Goal: Communication & Community: Answer question/provide support

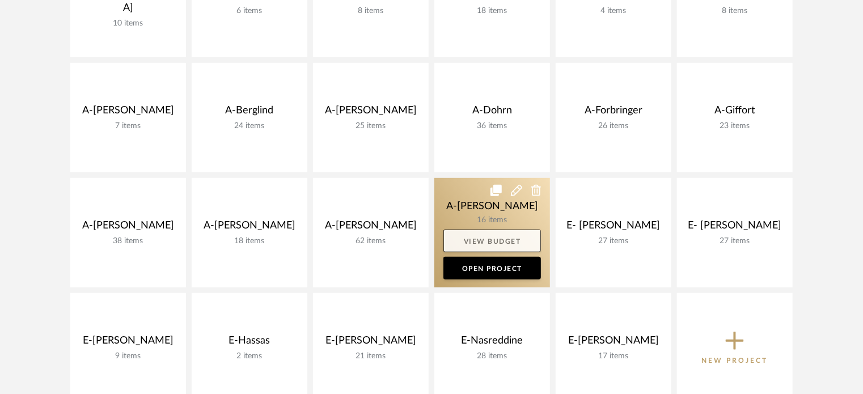
scroll to position [265, 0]
click at [484, 201] on link at bounding box center [492, 233] width 116 height 109
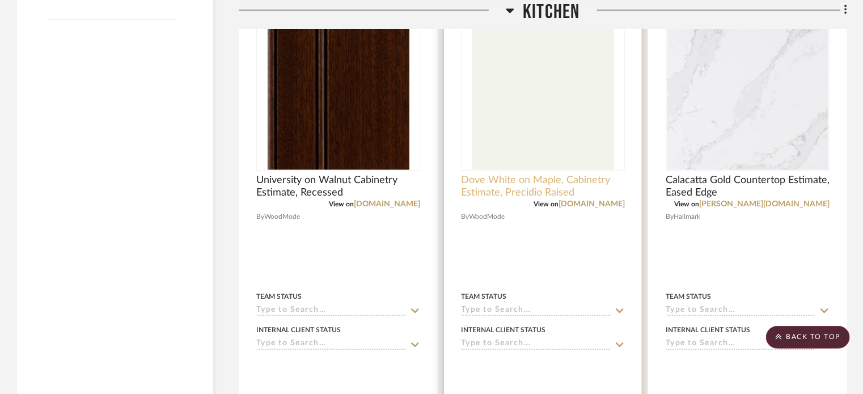
scroll to position [1360, 0]
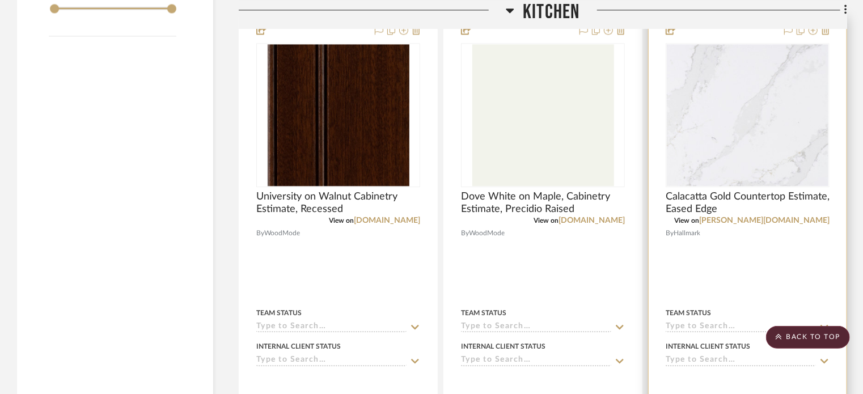
click at [712, 268] on div at bounding box center [747, 265] width 198 height 496
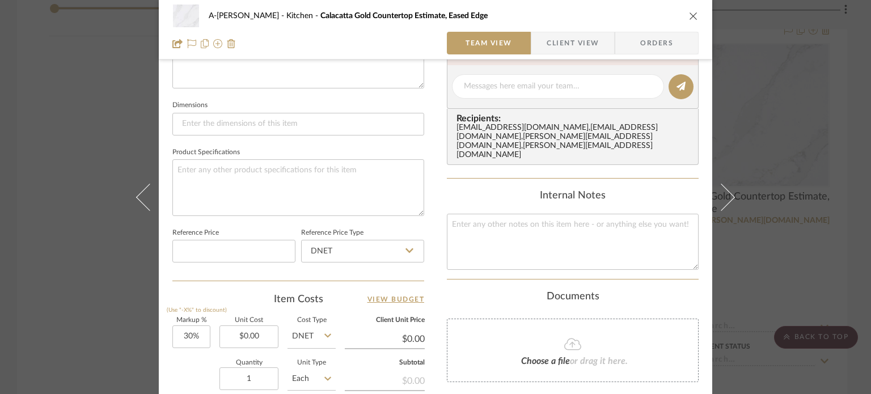
scroll to position [624, 0]
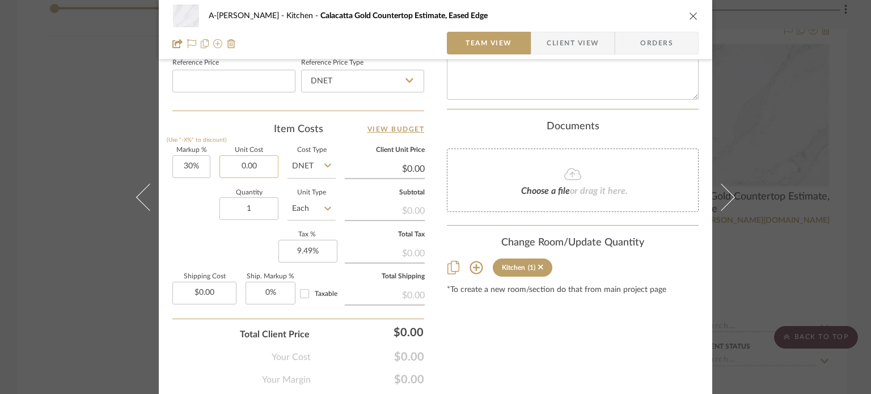
click at [261, 160] on input "0.00" at bounding box center [248, 166] width 59 height 23
click at [264, 162] on input "0.00" at bounding box center [248, 166] width 59 height 23
drag, startPoint x: 264, startPoint y: 162, endPoint x: 231, endPoint y: 158, distance: 33.7
click at [231, 158] on input "0.00" at bounding box center [248, 166] width 59 height 23
type input "$9,711.56"
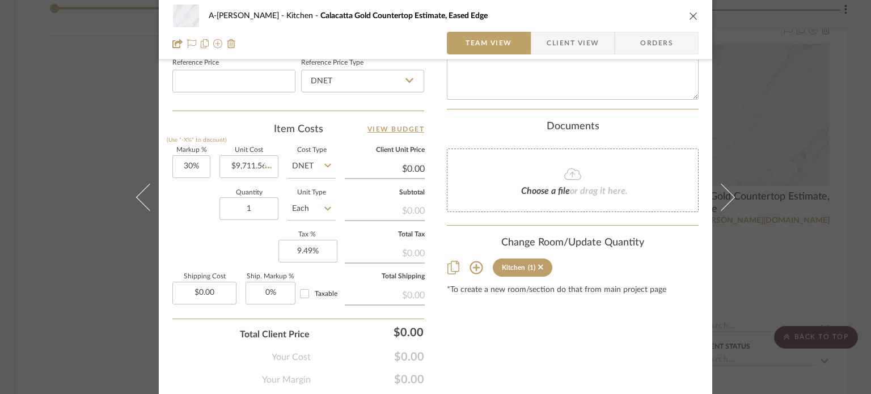
click at [212, 228] on div "Quantity 1 Unit Type Each" at bounding box center [253, 210] width 163 height 40
type input "$12,625.03"
type input "$1,262.50"
click at [49, 106] on div "A-[PERSON_NAME] Kitchen Calacatta Gold Countertop Estimate, Eased Edge Team Vie…" at bounding box center [435, 197] width 871 height 394
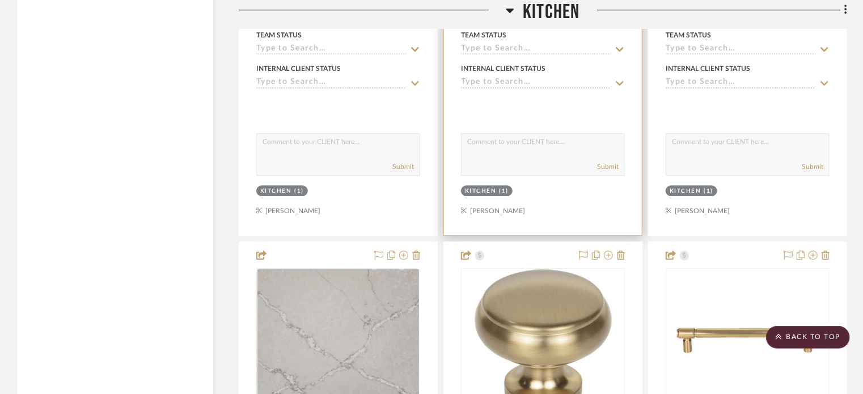
scroll to position [1757, 0]
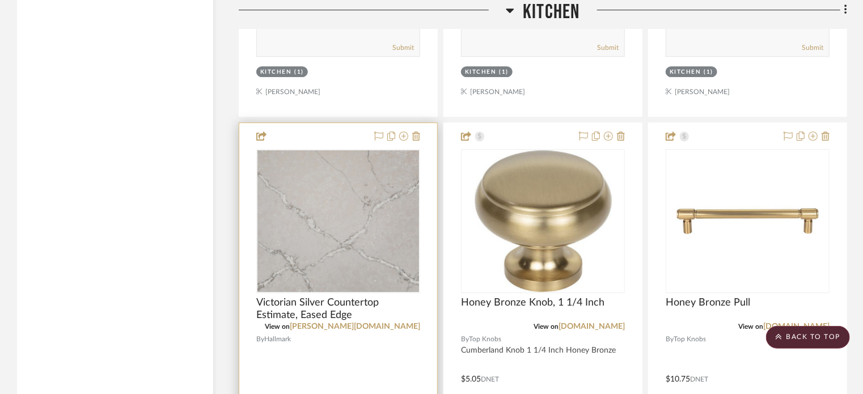
click at [337, 353] on div at bounding box center [338, 371] width 198 height 496
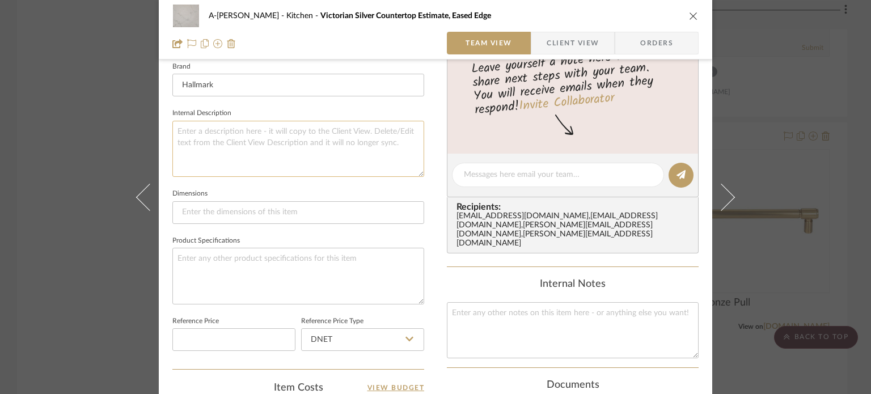
scroll to position [453, 0]
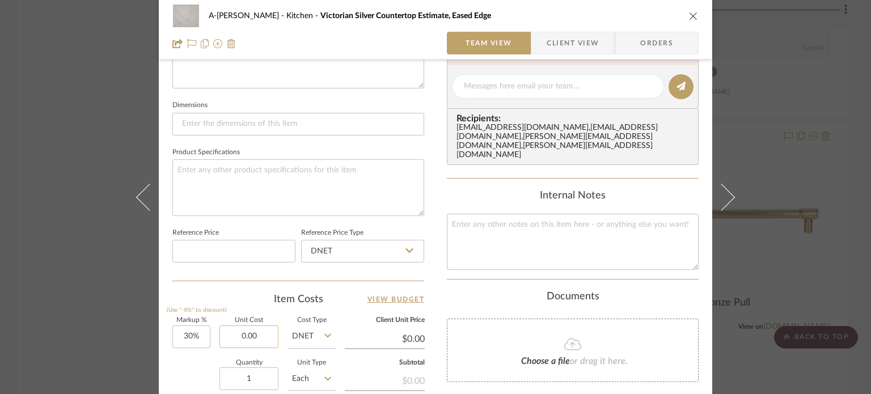
click at [264, 333] on input "0.00" at bounding box center [248, 336] width 59 height 23
type input "$10,710.56"
click at [188, 365] on div "Quantity 1 Unit Type Each" at bounding box center [253, 380] width 163 height 40
type input "$13,923.73"
type input "$1,392.37"
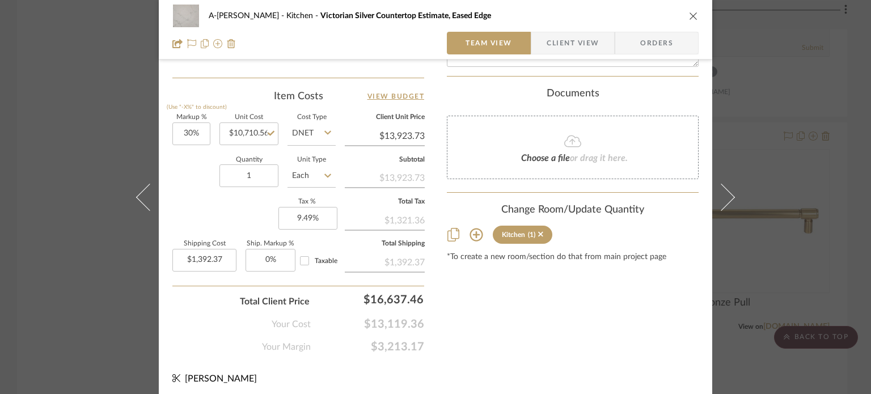
scroll to position [660, 0]
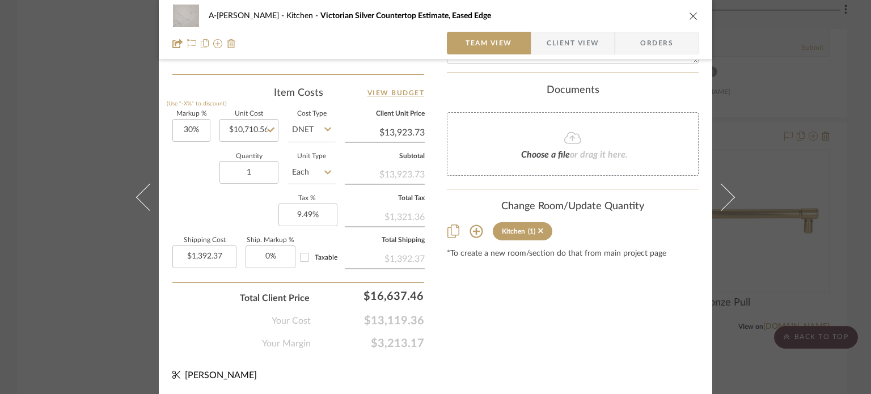
click at [84, 162] on div "A-[PERSON_NAME] Kitchen Victorian Silver Countertop Estimate, Eased Edge Team V…" at bounding box center [435, 197] width 871 height 394
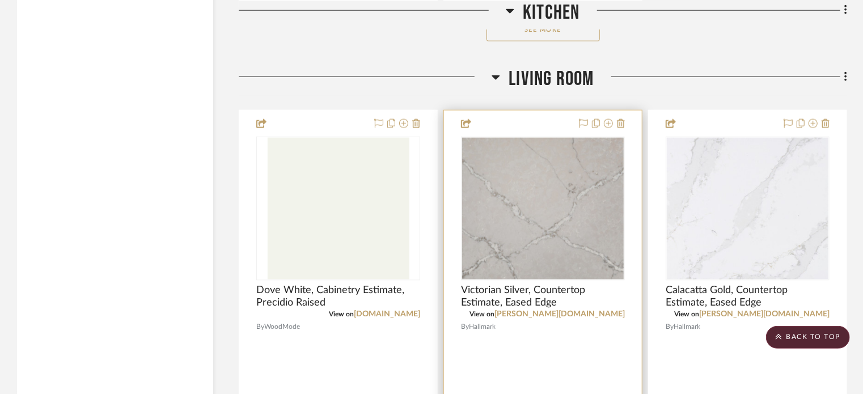
scroll to position [2777, 0]
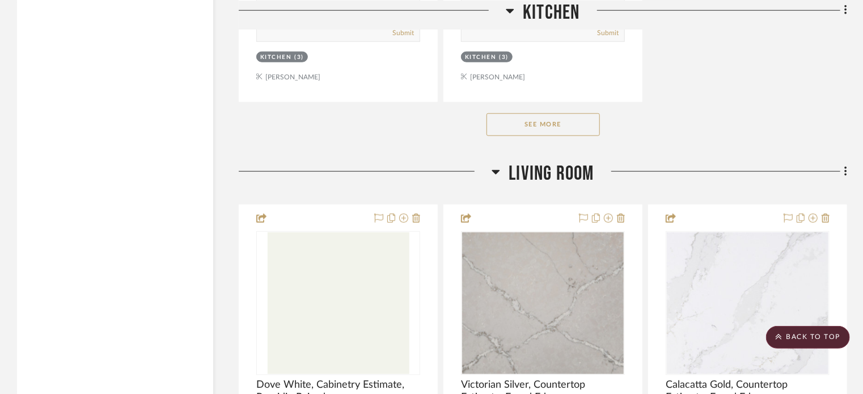
click at [562, 118] on button "See More" at bounding box center [542, 124] width 113 height 23
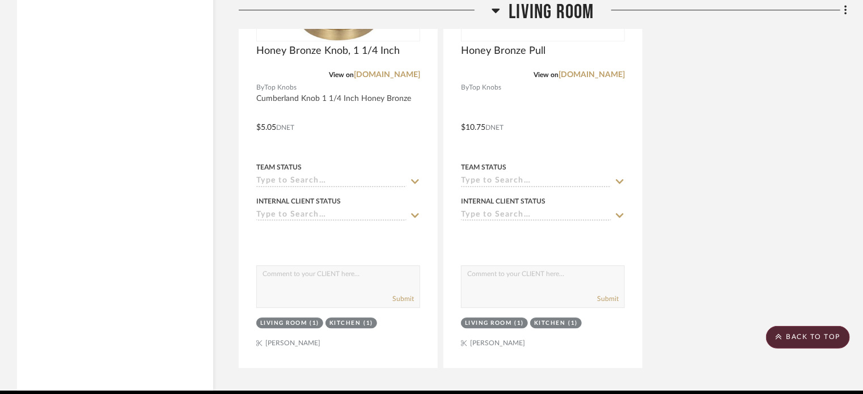
scroll to position [3664, 0]
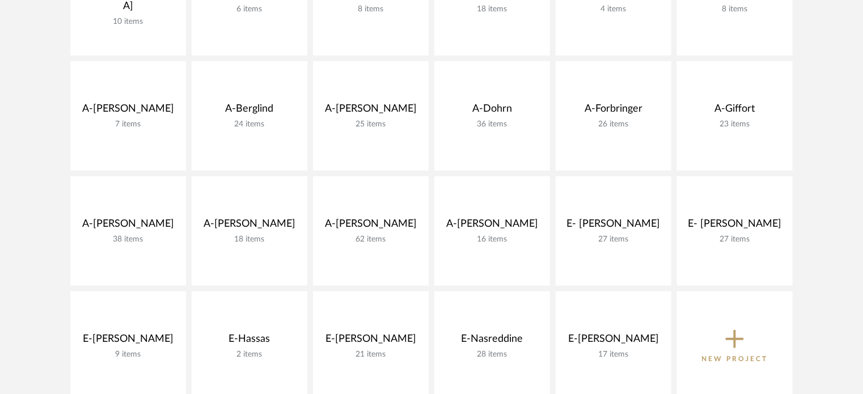
scroll to position [265, 0]
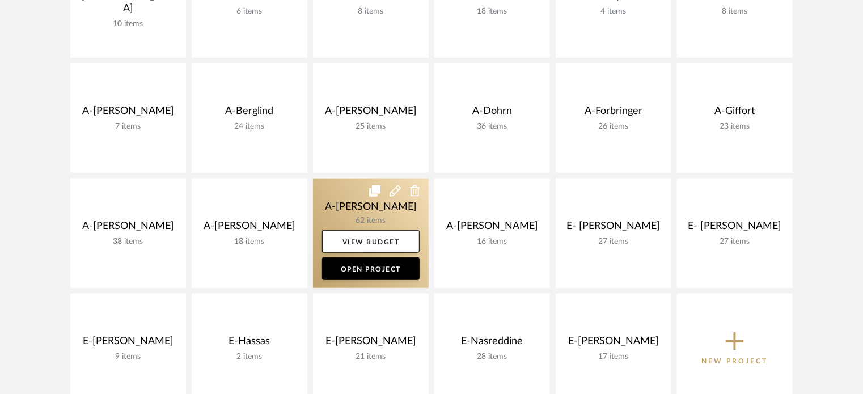
click at [337, 207] on link at bounding box center [371, 233] width 116 height 109
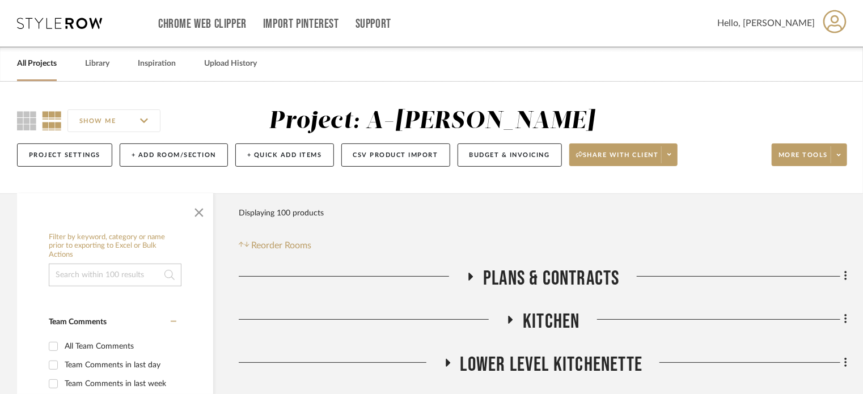
click at [31, 66] on link "All Projects" at bounding box center [37, 63] width 40 height 15
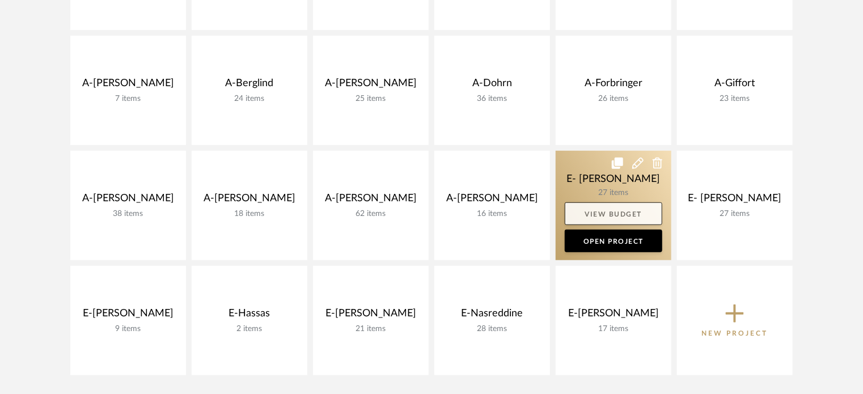
scroll to position [283, 0]
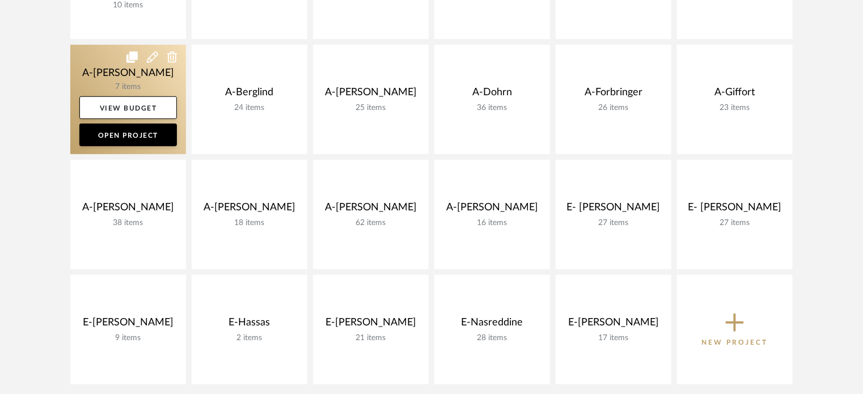
click at [109, 79] on link at bounding box center [128, 99] width 116 height 109
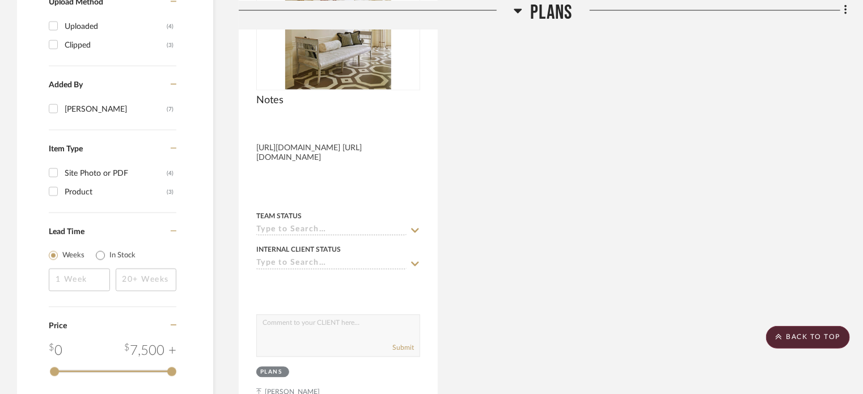
scroll to position [907, 0]
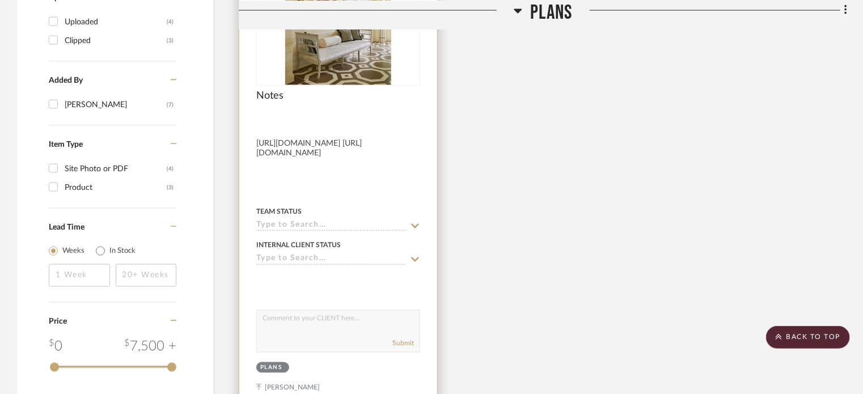
click at [355, 113] on div "Notes" at bounding box center [338, 102] width 164 height 25
click at [362, 128] on div at bounding box center [338, 164] width 198 height 496
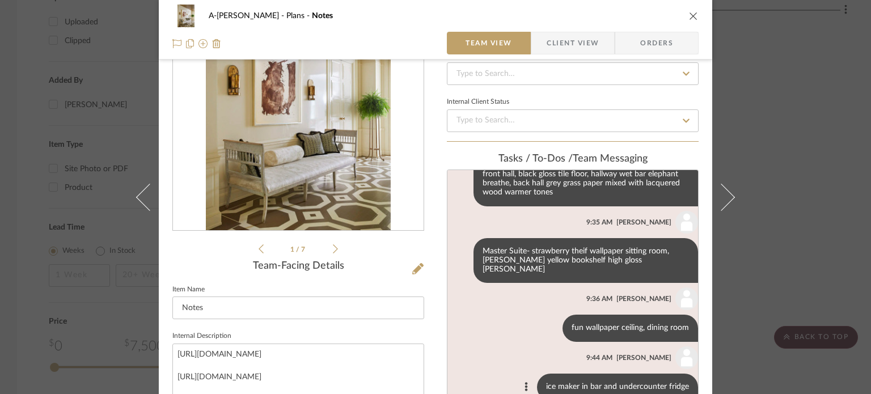
scroll to position [227, 0]
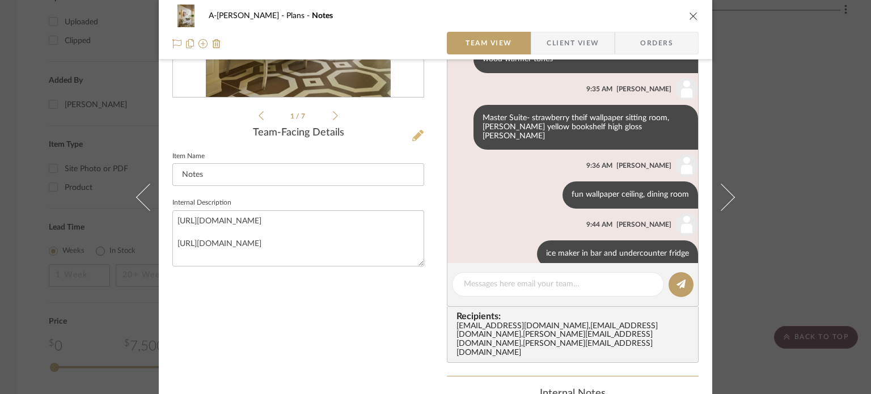
click at [413, 133] on icon at bounding box center [417, 135] width 11 height 11
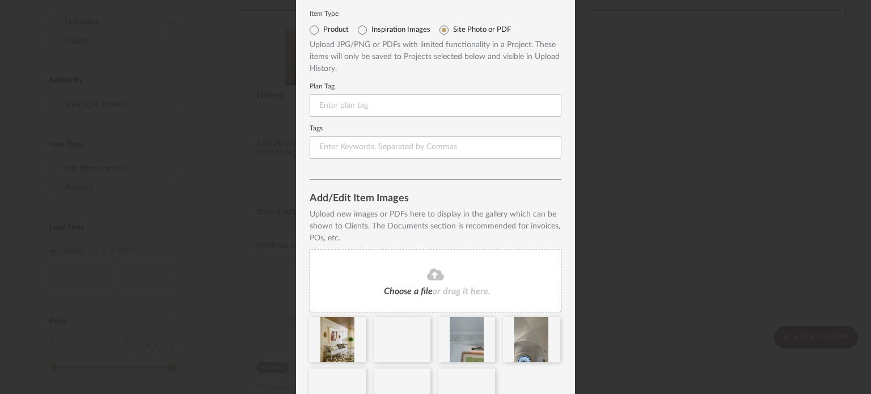
scroll to position [95, 0]
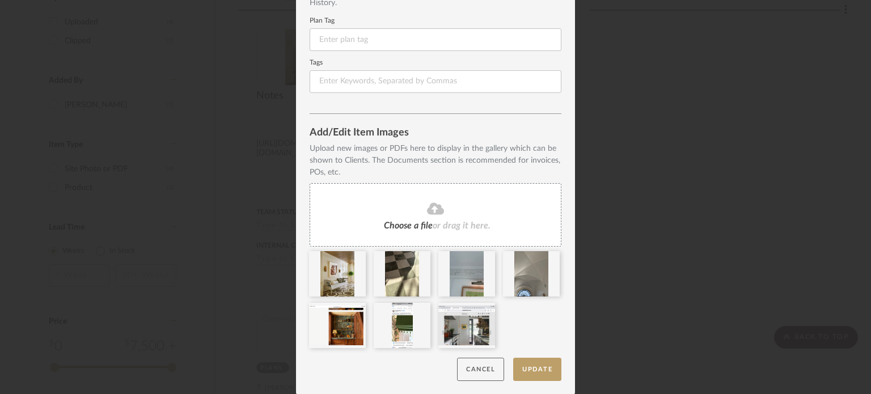
click at [473, 367] on button "Cancel" at bounding box center [480, 369] width 47 height 23
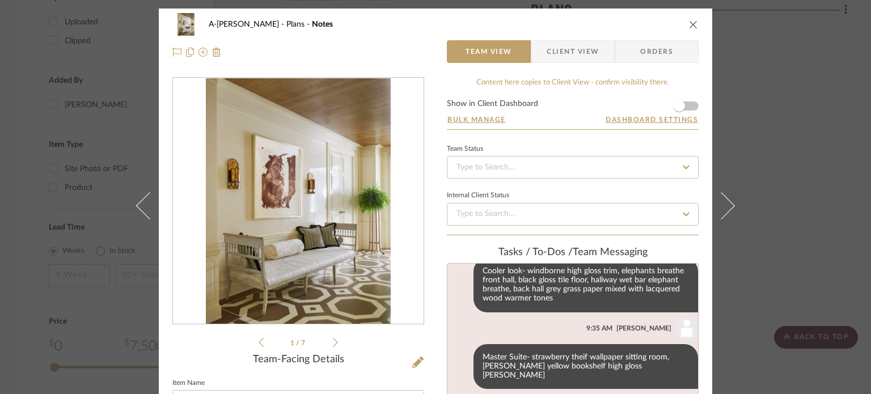
scroll to position [461, 0]
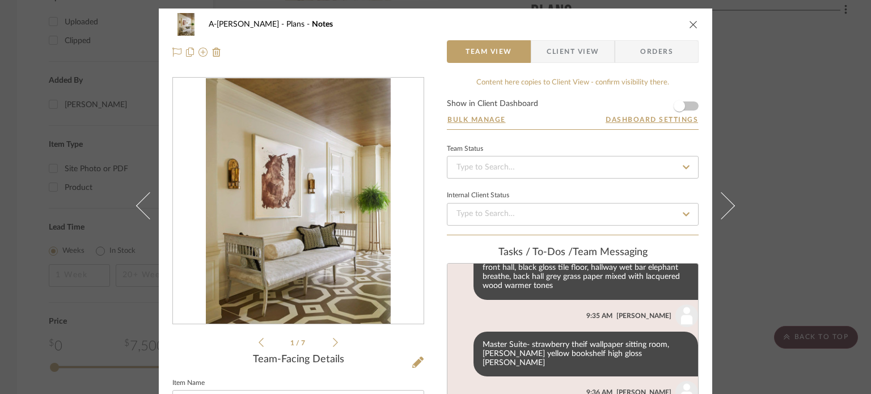
click at [795, 141] on div "A-[PERSON_NAME] Plans Notes Team View Client View Orders 1 / 7 Team-Facing Deta…" at bounding box center [435, 197] width 871 height 394
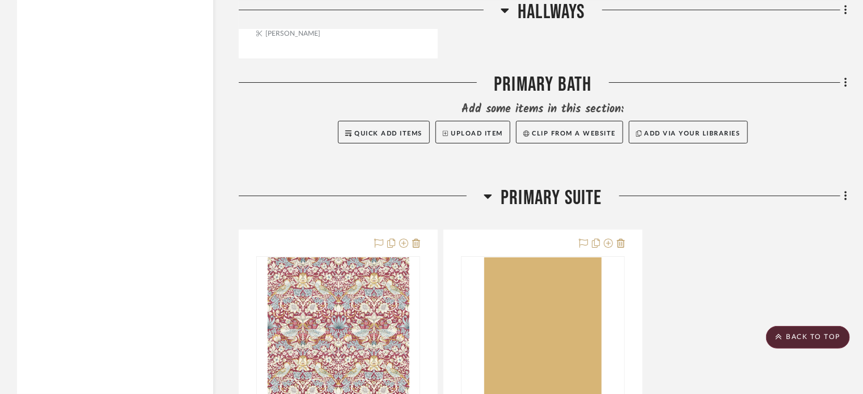
scroll to position [2041, 0]
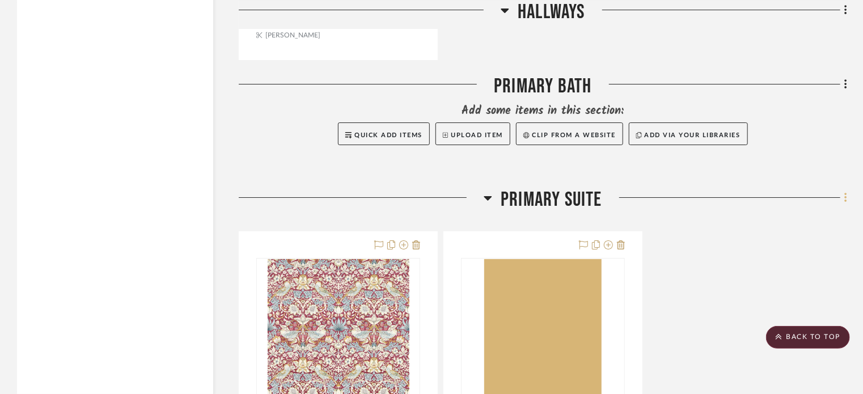
click at [843, 199] on fa-icon at bounding box center [843, 198] width 7 height 19
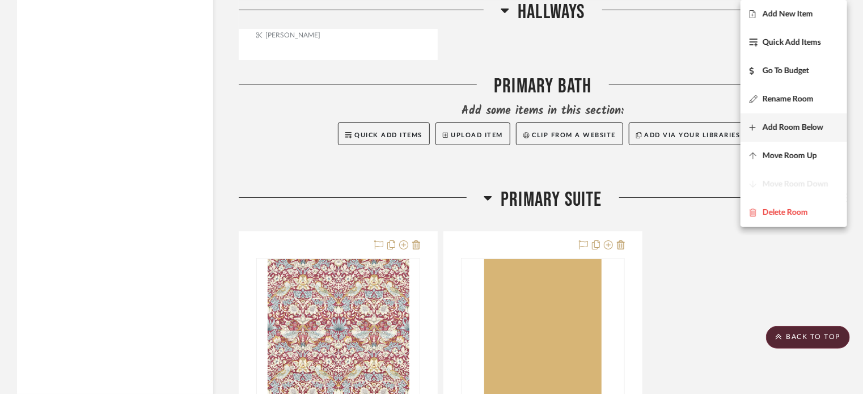
click at [803, 130] on span "Add Room Below" at bounding box center [792, 128] width 61 height 10
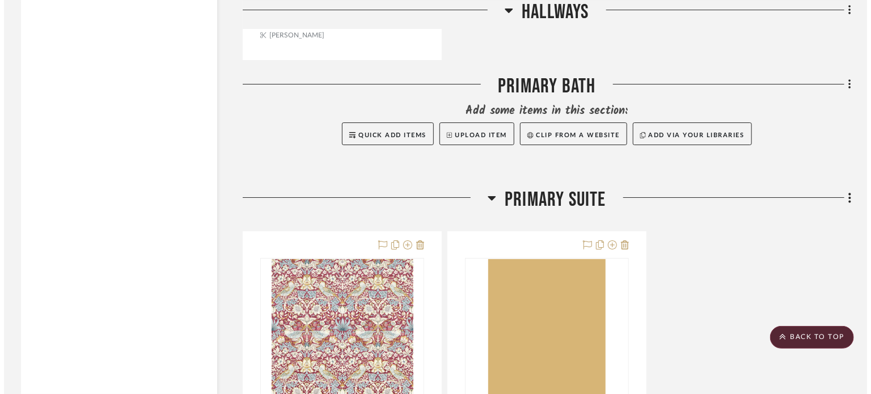
scroll to position [0, 0]
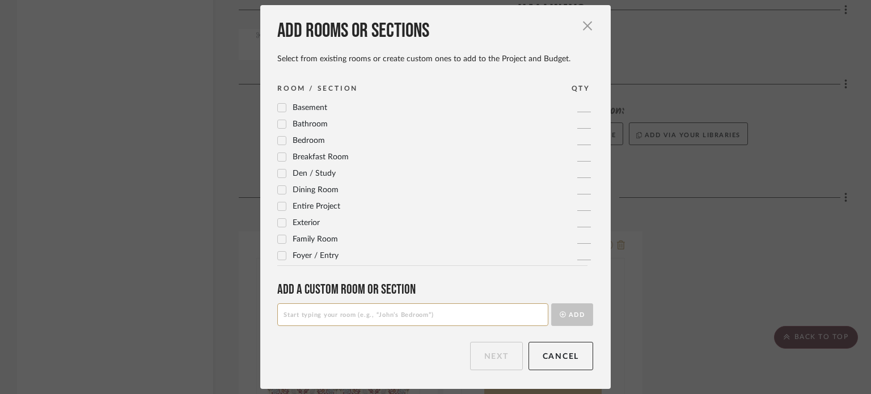
click at [347, 319] on input at bounding box center [412, 314] width 271 height 23
type input "Bedroom 1"
click at [551, 303] on button "Add" at bounding box center [572, 314] width 42 height 23
click at [483, 354] on button "Next" at bounding box center [496, 356] width 53 height 28
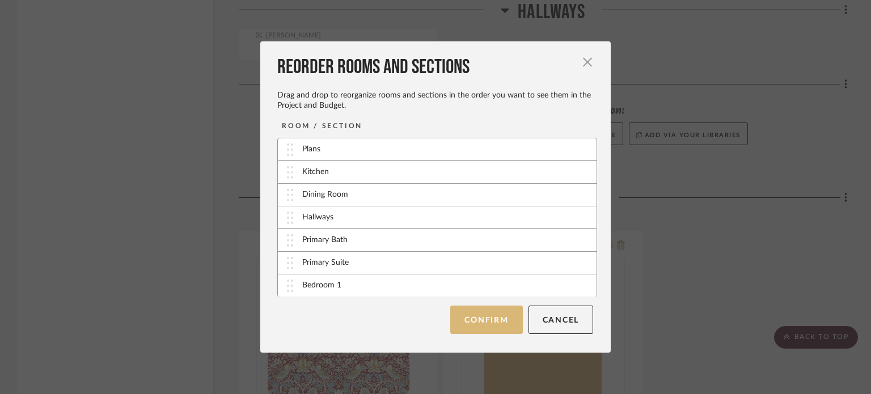
click at [481, 321] on button "Confirm" at bounding box center [486, 320] width 72 height 28
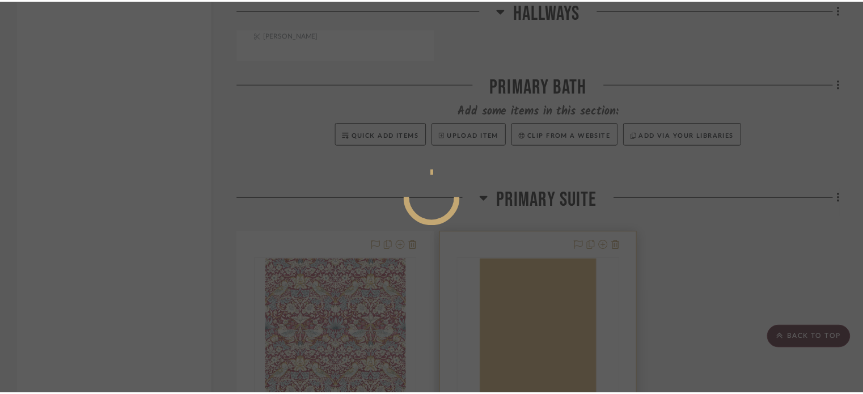
scroll to position [2041, 0]
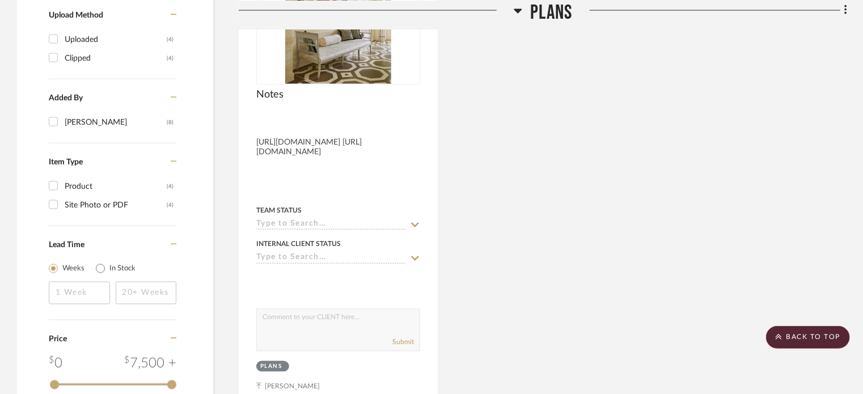
scroll to position [907, 0]
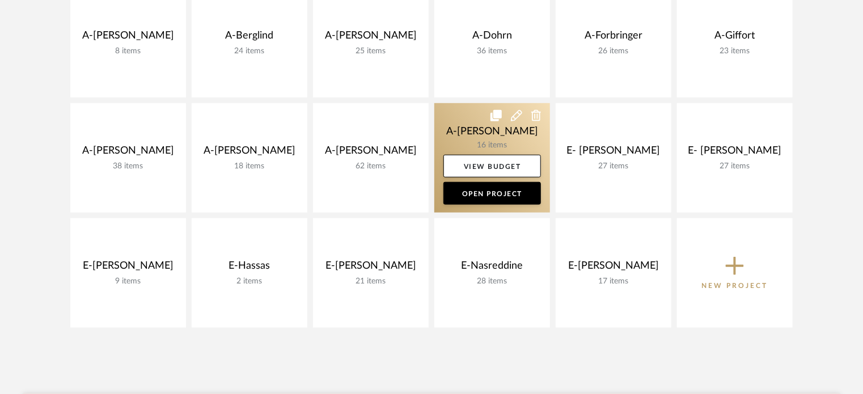
click at [457, 134] on link at bounding box center [492, 157] width 116 height 109
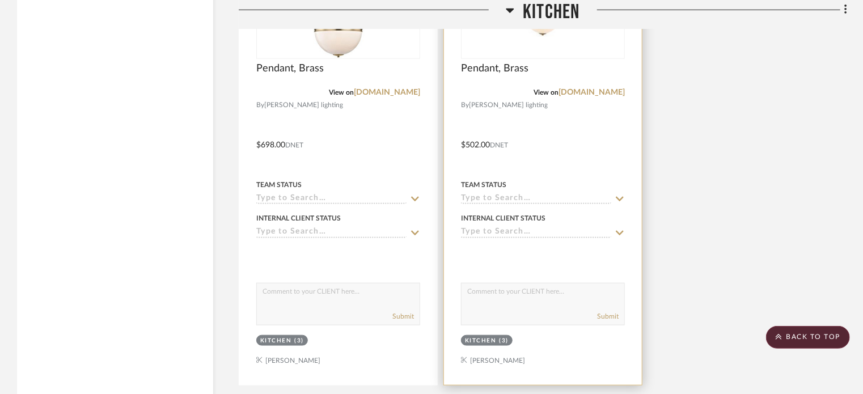
scroll to position [2834, 0]
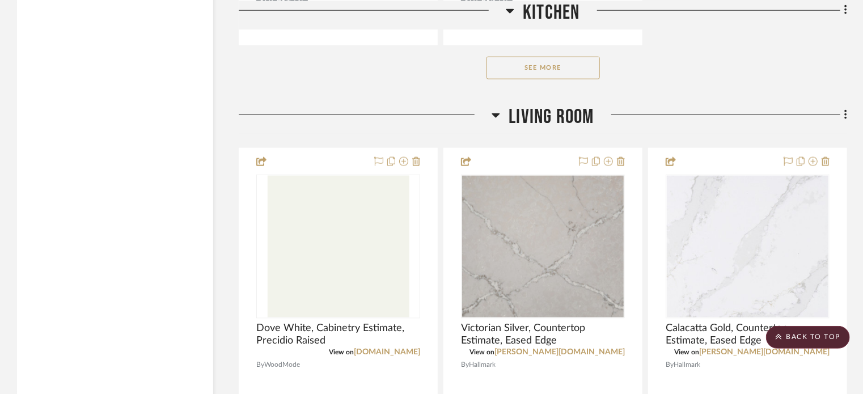
click at [542, 79] on button "See More" at bounding box center [542, 68] width 113 height 23
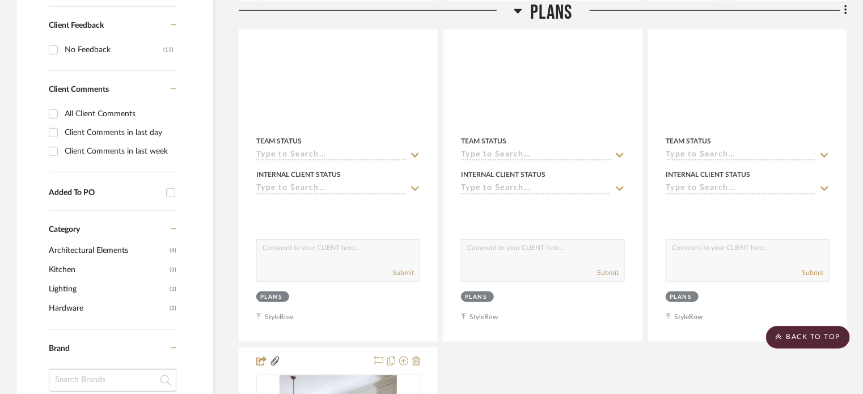
scroll to position [0, 0]
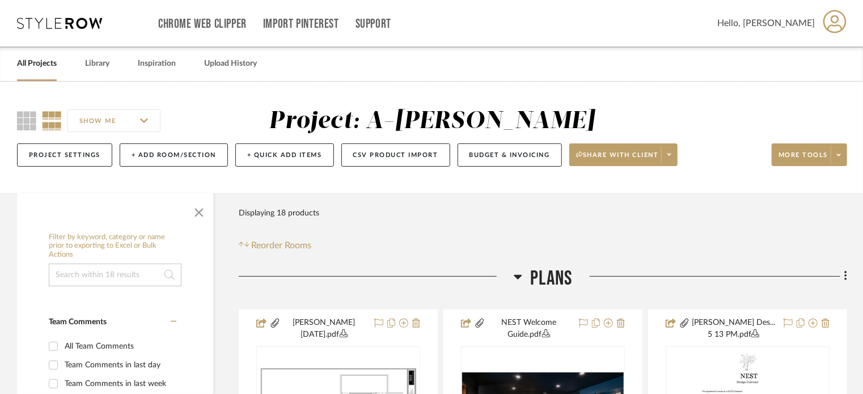
click at [39, 65] on link "All Projects" at bounding box center [37, 63] width 40 height 15
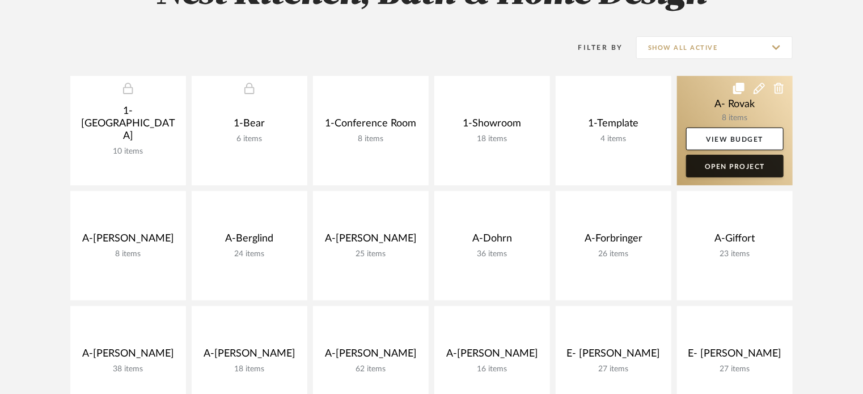
scroll to position [170, 0]
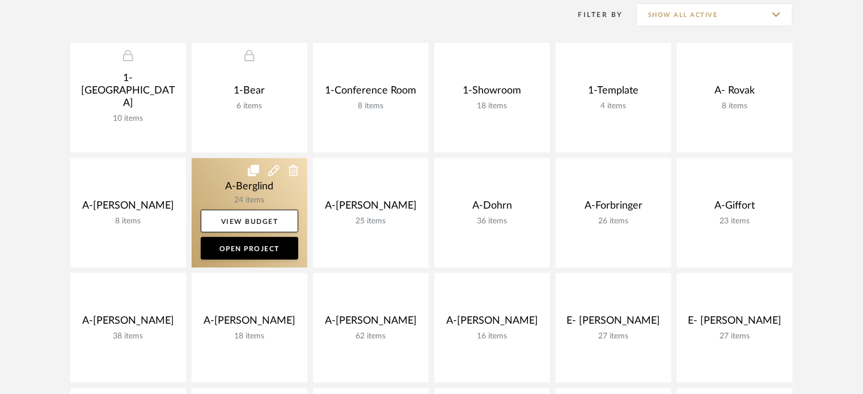
click at [222, 188] on link at bounding box center [250, 212] width 116 height 109
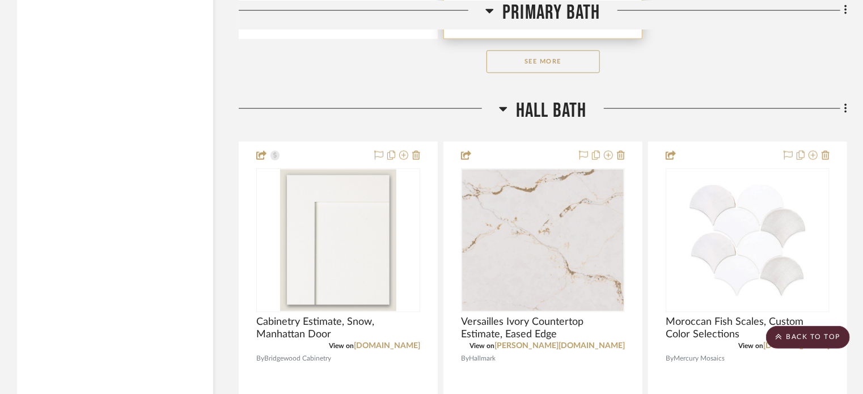
scroll to position [2834, 0]
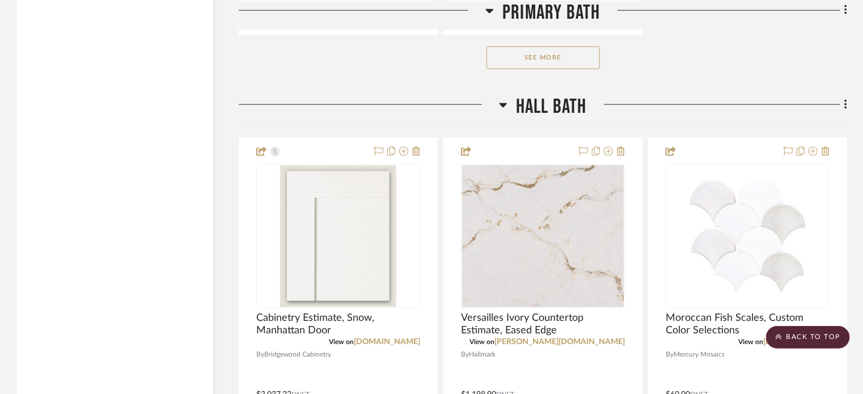
click at [530, 62] on button "See More" at bounding box center [542, 57] width 113 height 23
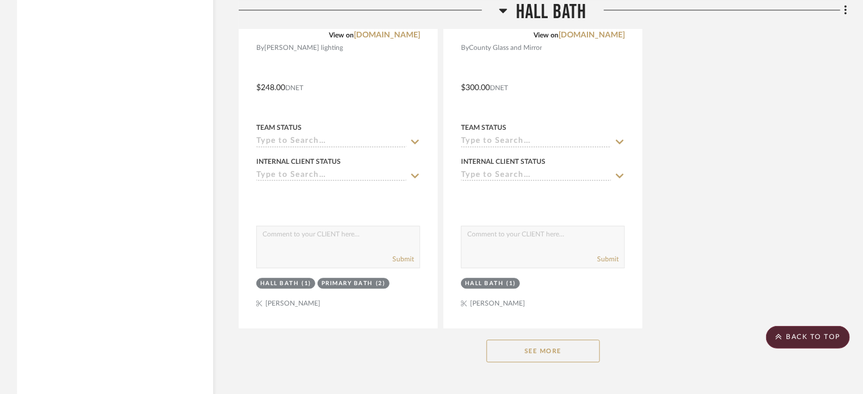
scroll to position [5711, 0]
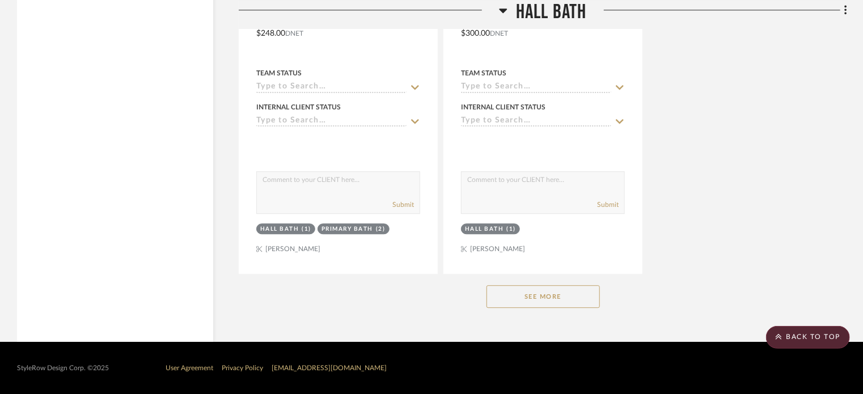
click at [535, 300] on button "See More" at bounding box center [542, 296] width 113 height 23
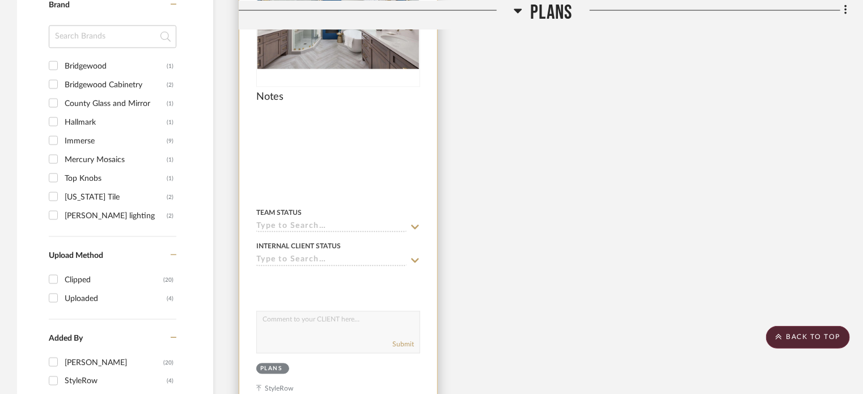
scroll to position [950, 0]
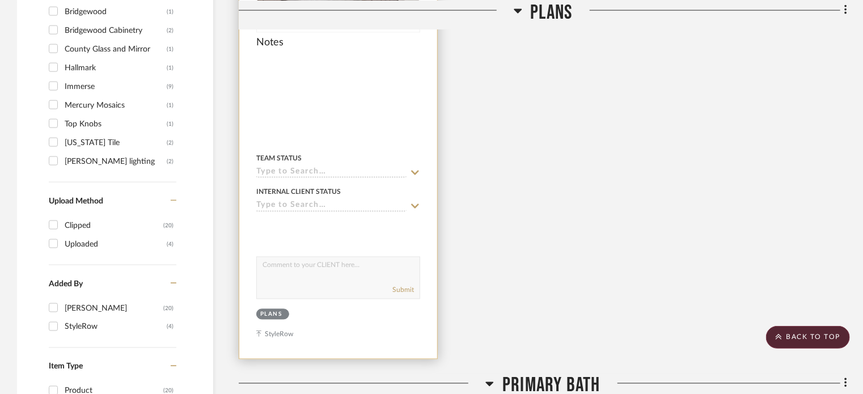
click at [359, 129] on div at bounding box center [338, 111] width 198 height 496
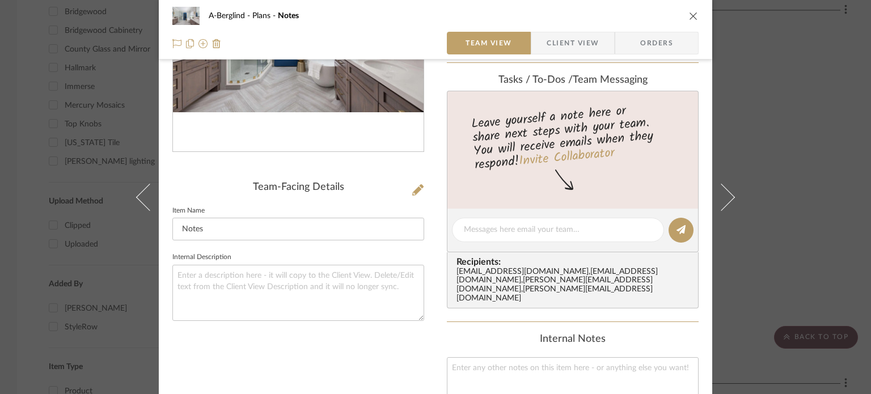
scroll to position [227, 0]
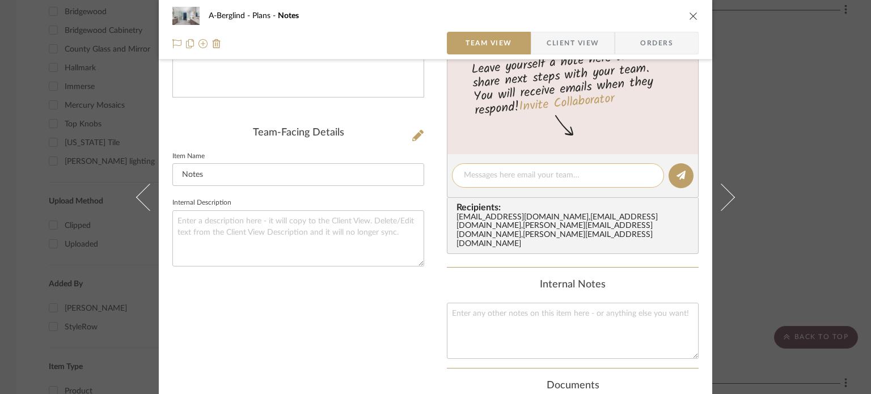
click at [547, 175] on textarea at bounding box center [558, 175] width 188 height 12
type textarea "Berglind should be all set, all quotes are in the drive!"
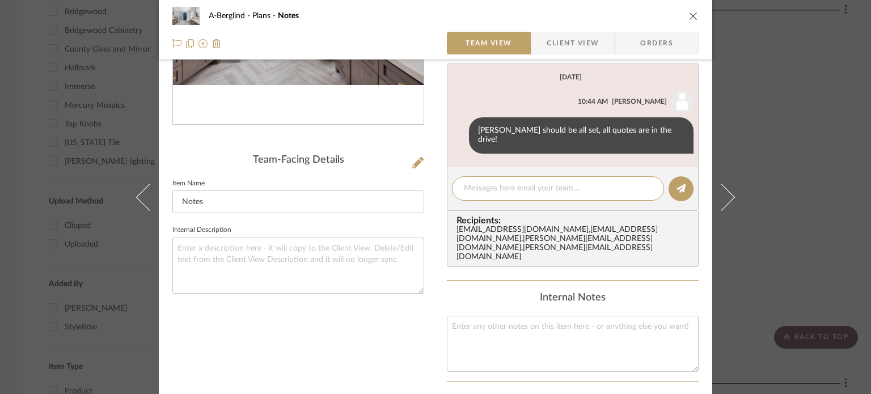
scroll to position [57, 0]
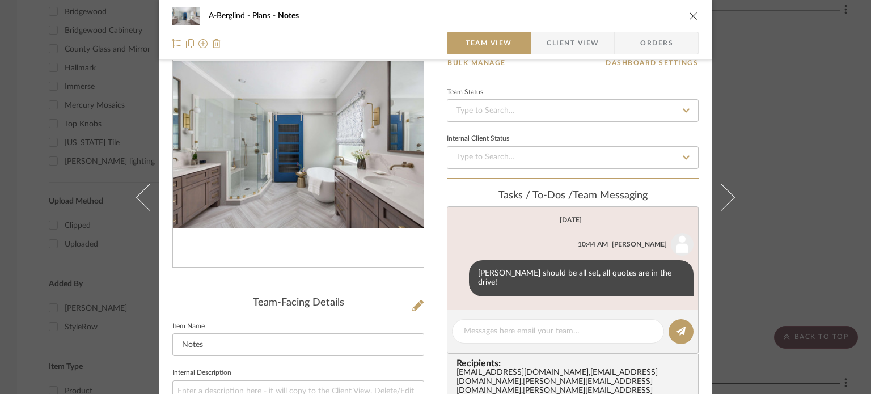
click at [786, 248] on div "A-Berglind Plans Notes Team View Client View Orders Team-Facing Details Item Na…" at bounding box center [435, 197] width 871 height 394
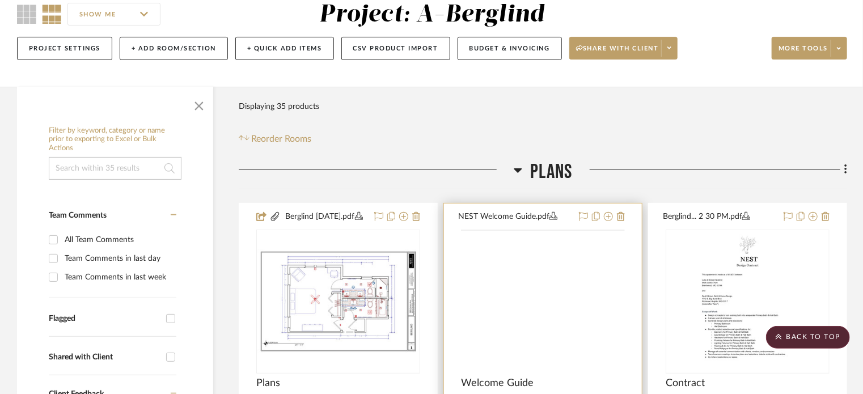
scroll to position [43, 0]
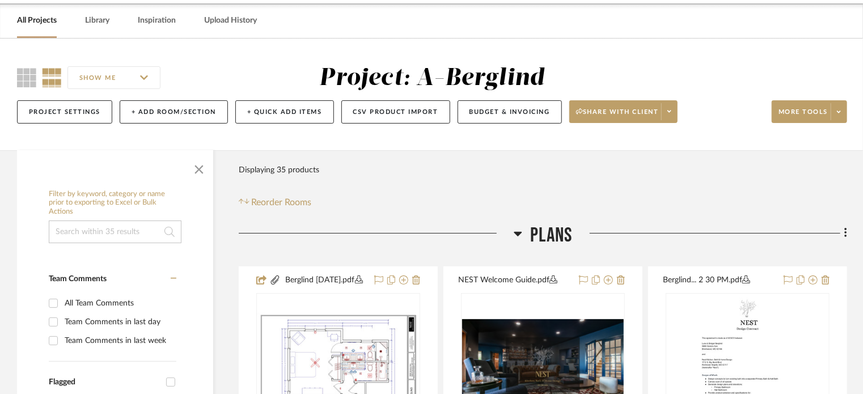
click at [37, 16] on link "All Projects" at bounding box center [37, 20] width 40 height 15
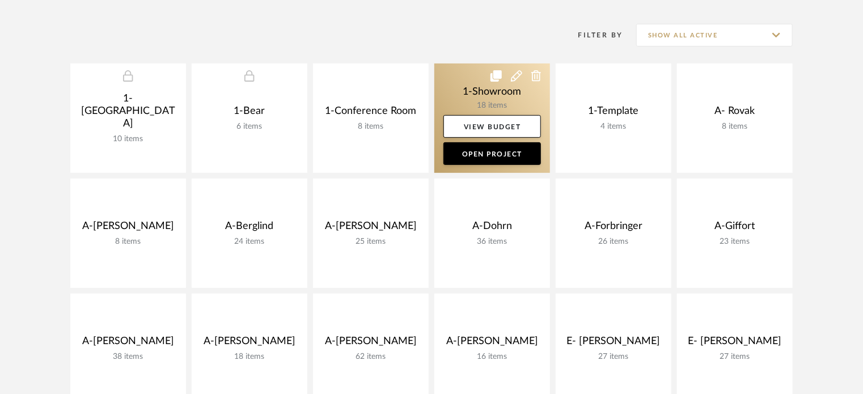
scroll to position [156, 0]
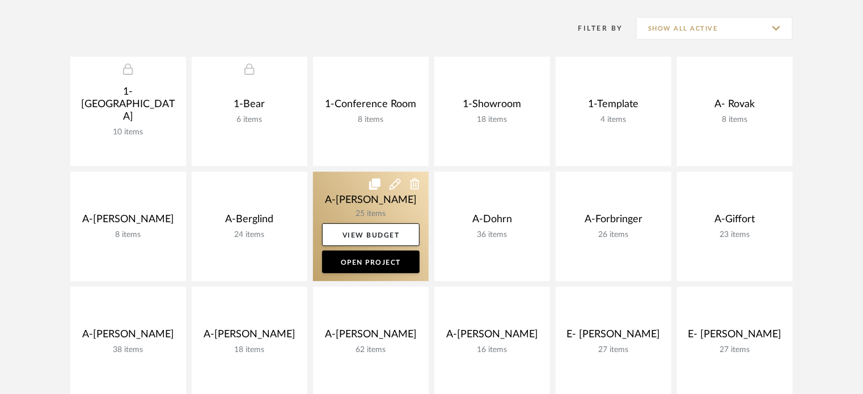
click at [366, 202] on link at bounding box center [371, 226] width 116 height 109
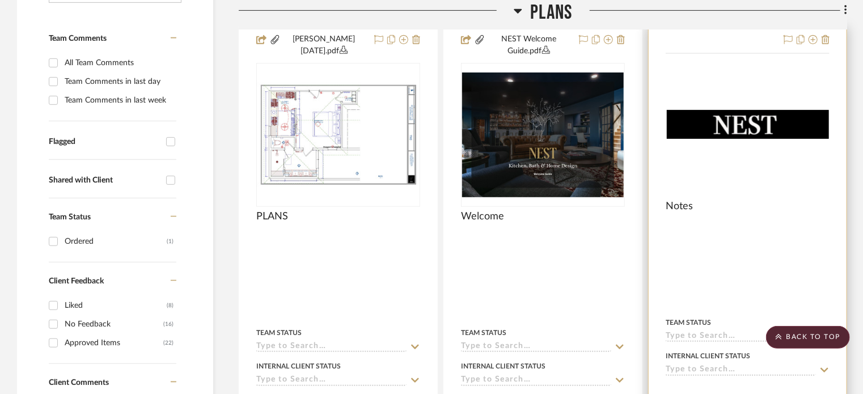
scroll to position [397, 0]
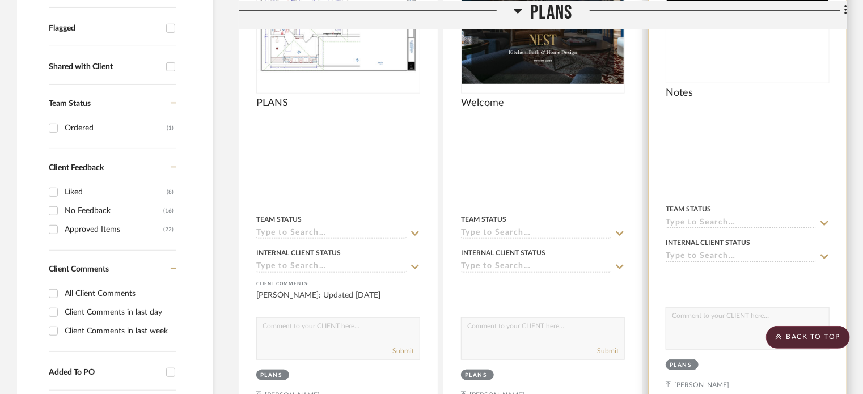
click at [748, 169] on div at bounding box center [747, 166] width 198 height 506
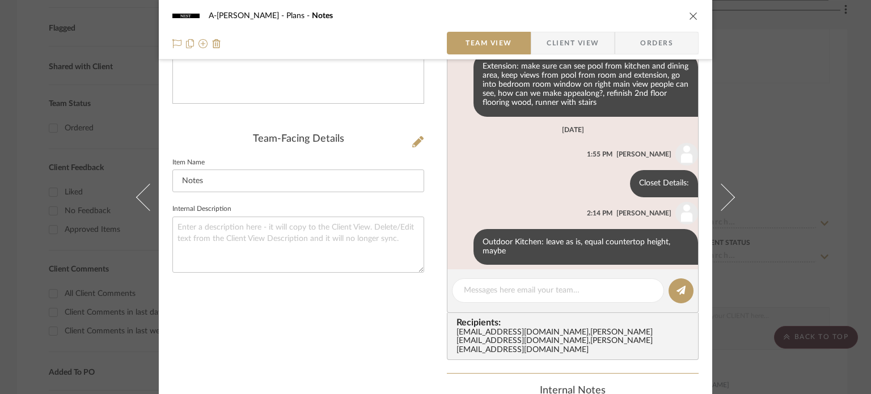
scroll to position [283, 0]
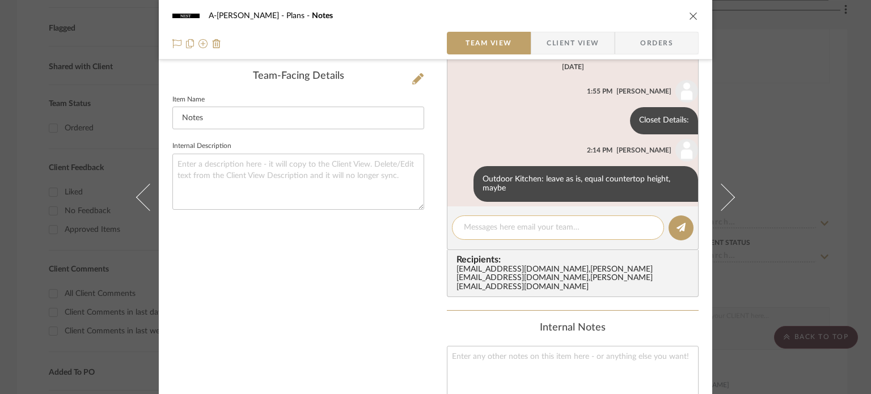
click at [520, 234] on div at bounding box center [558, 227] width 212 height 24
click at [518, 228] on textarea at bounding box center [558, 228] width 188 height 12
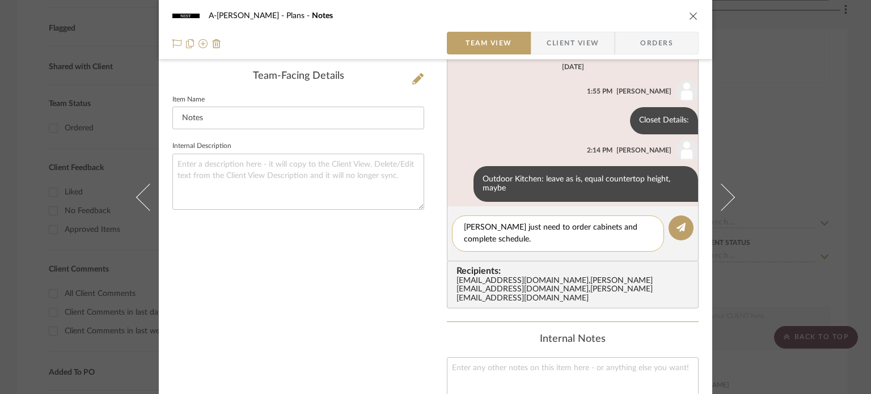
scroll to position [0, 0]
type textarea "Dill just need to order cabinets and complete schedule. Can be found in google …"
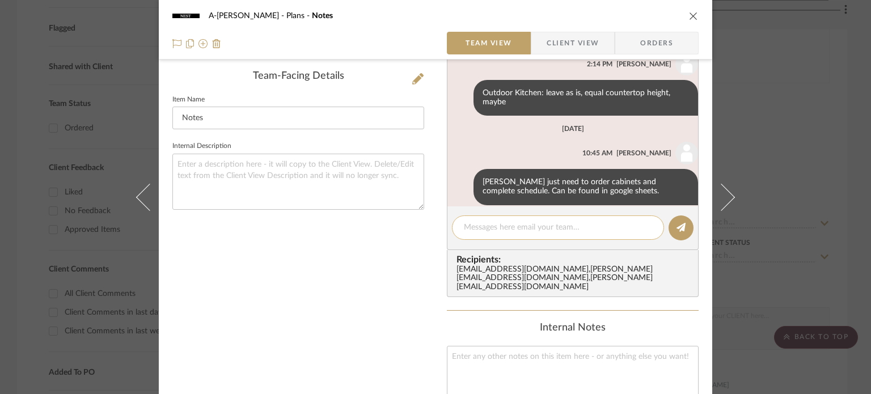
scroll to position [563, 0]
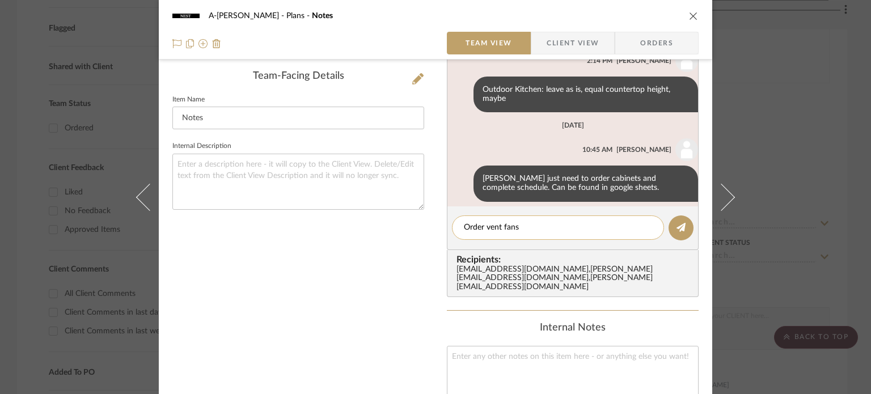
type textarea "Order vent fans!"
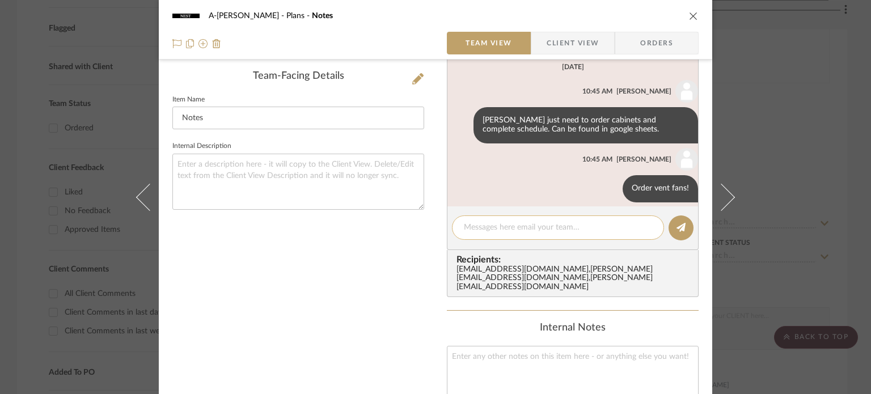
scroll to position [622, 0]
click at [805, 150] on div "A-Dill Plans Notes Team View Client View Orders Team-Facing Details Item Name N…" at bounding box center [435, 197] width 871 height 394
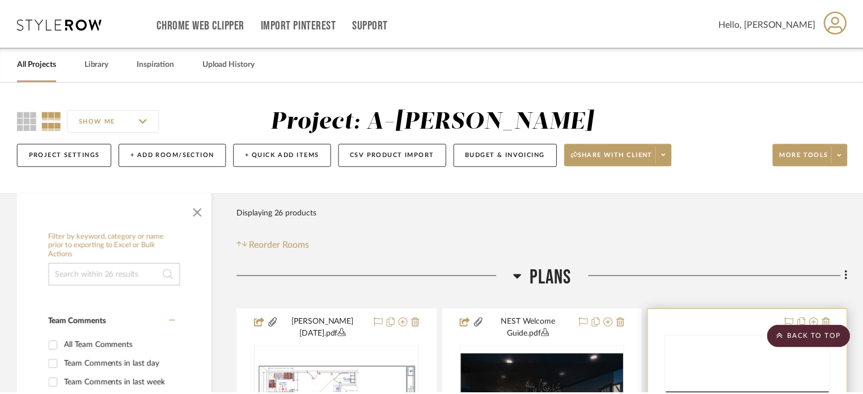
scroll to position [397, 0]
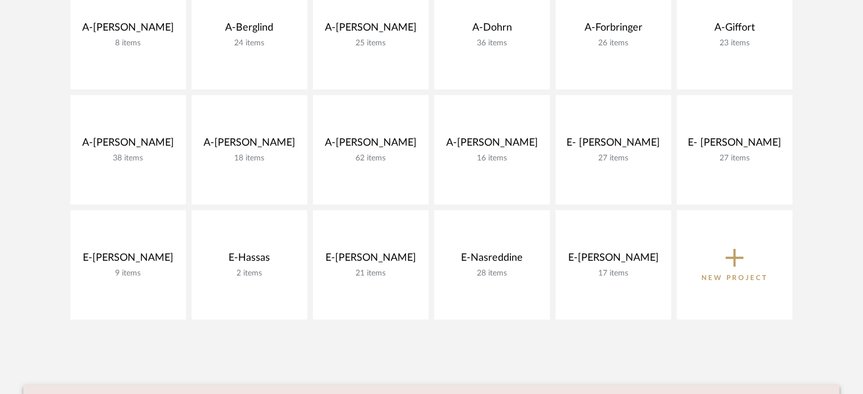
scroll to position [156, 0]
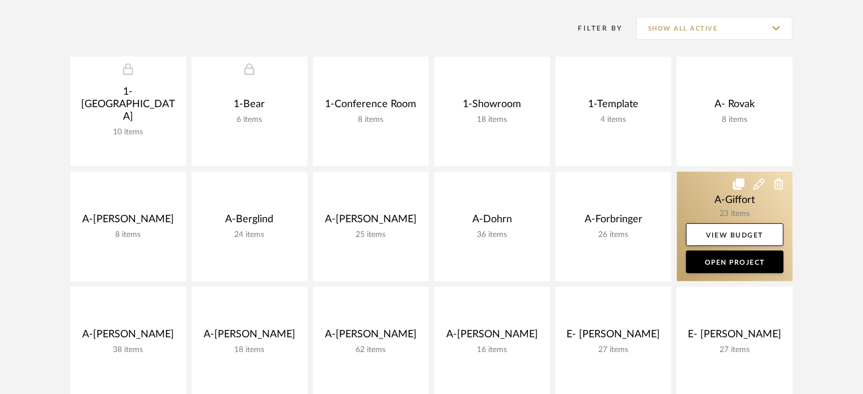
click at [732, 207] on link at bounding box center [735, 226] width 116 height 109
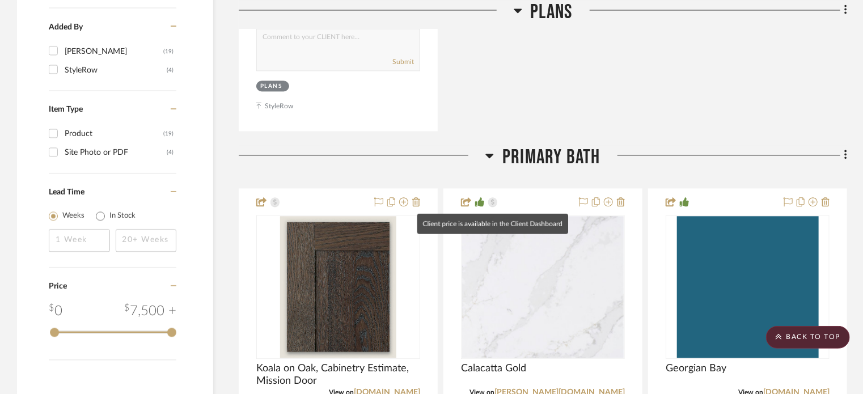
scroll to position [1019, 0]
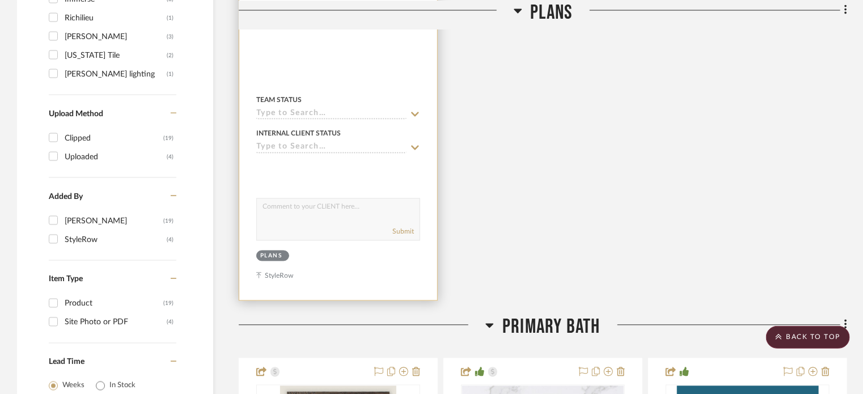
click at [372, 91] on div at bounding box center [338, 52] width 198 height 496
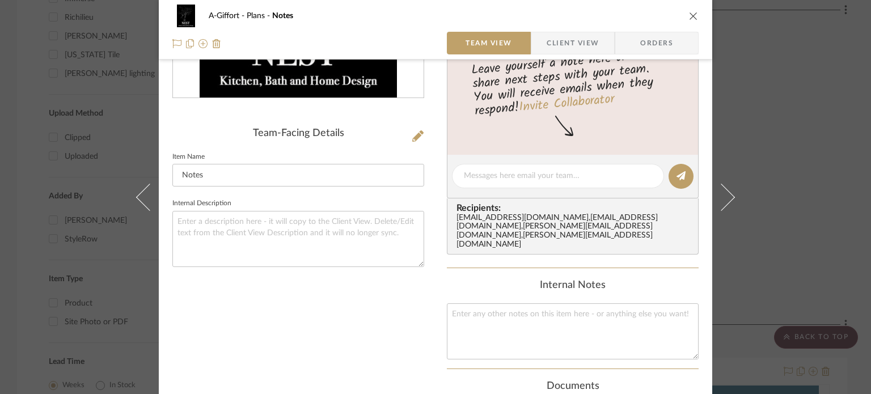
scroll to position [227, 0]
click at [524, 183] on div at bounding box center [558, 175] width 212 height 24
click at [522, 175] on textarea at bounding box center [558, 175] width 188 height 12
type textarea "g"
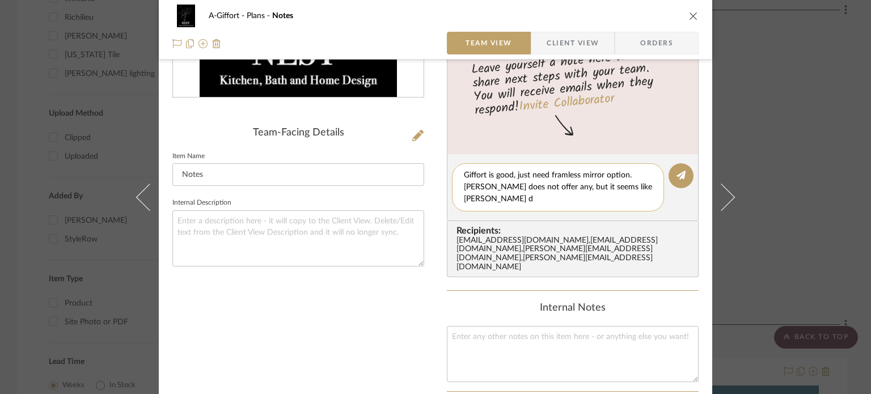
scroll to position [0, 0]
drag, startPoint x: 550, startPoint y: 173, endPoint x: 599, endPoint y: 114, distance: 76.9
click at [599, 114] on div "Leave yourself a note here or share next steps with your team. You will receive…" at bounding box center [573, 95] width 252 height 118
type textarea "Giffort is good, just need frameless mirror option. Wilson does not offer any, …"
click at [671, 176] on button at bounding box center [680, 175] width 25 height 25
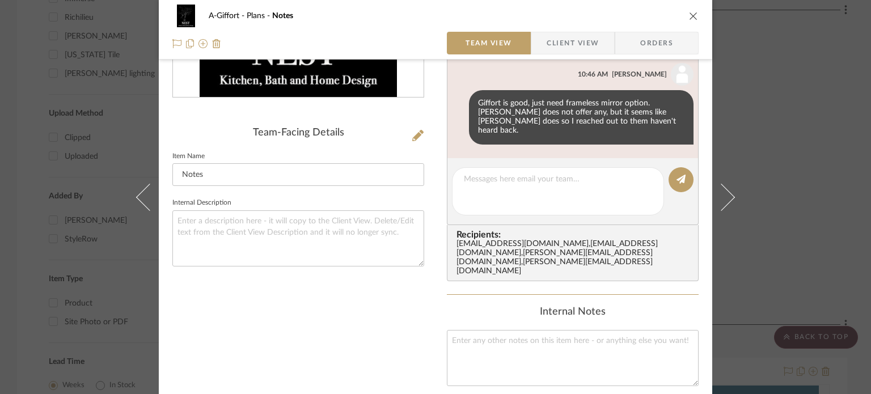
click at [784, 169] on div "A-Giffort Plans Notes Team View Client View Orders Team-Facing Details Item Nam…" at bounding box center [435, 197] width 871 height 394
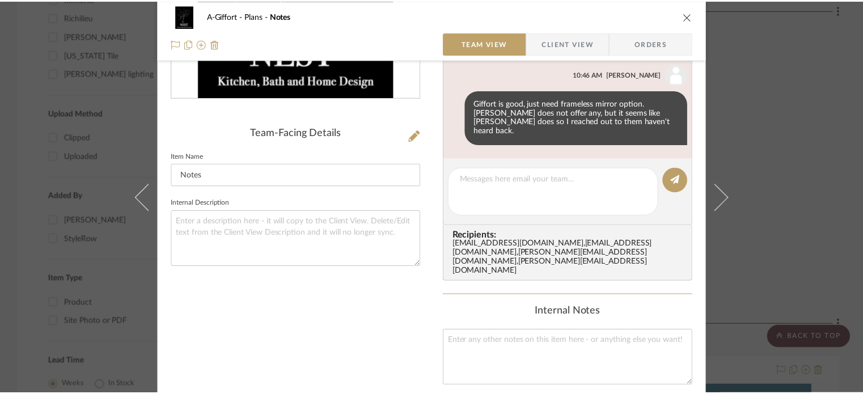
scroll to position [1019, 0]
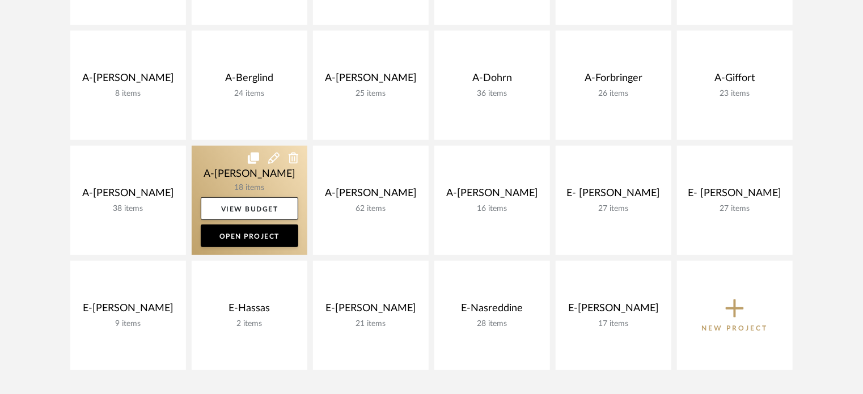
scroll to position [326, 0]
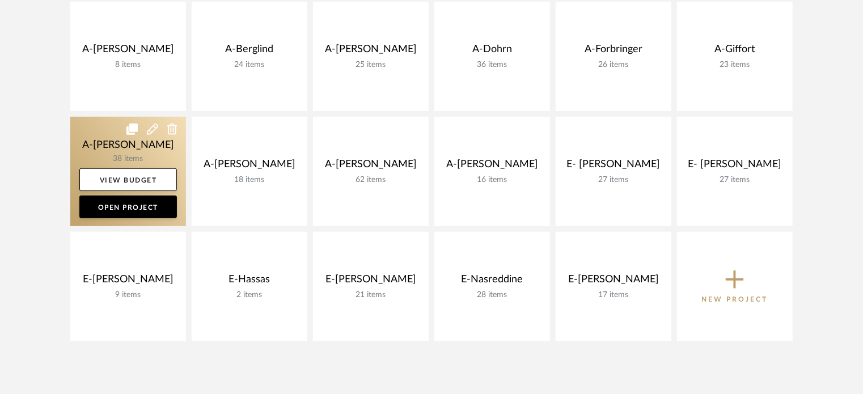
click at [125, 154] on link at bounding box center [128, 171] width 116 height 109
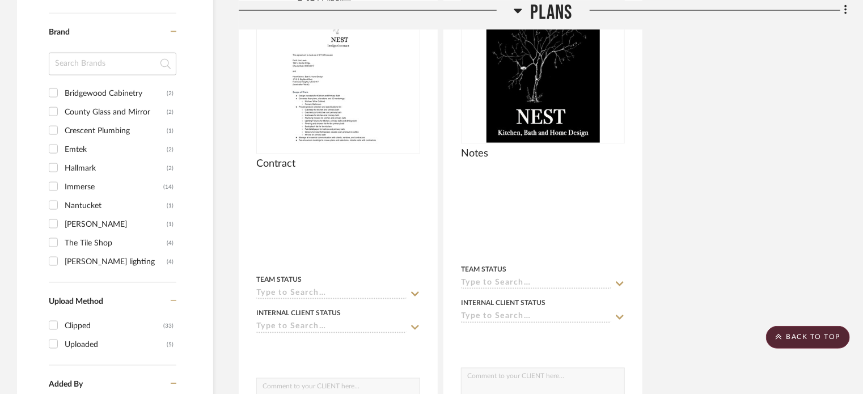
scroll to position [850, 0]
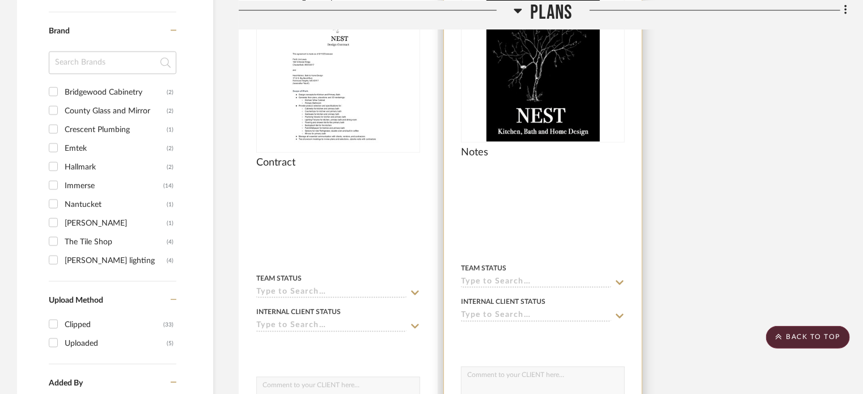
click at [567, 169] on div "Notes" at bounding box center [543, 158] width 164 height 25
click at [535, 208] on div at bounding box center [543, 226] width 198 height 506
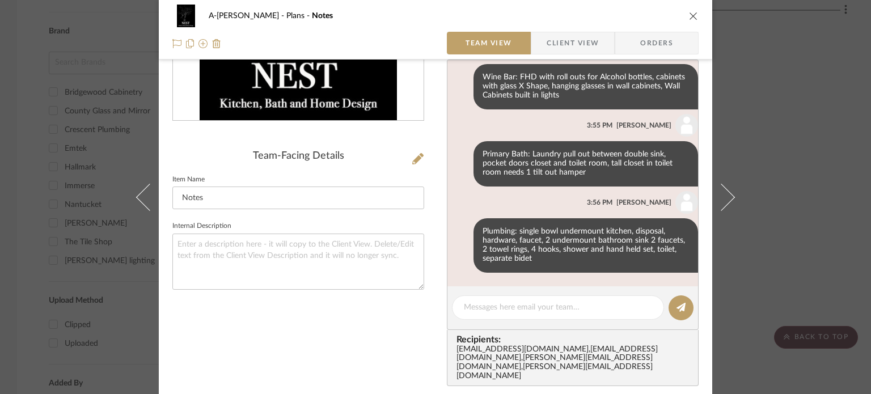
scroll to position [227, 0]
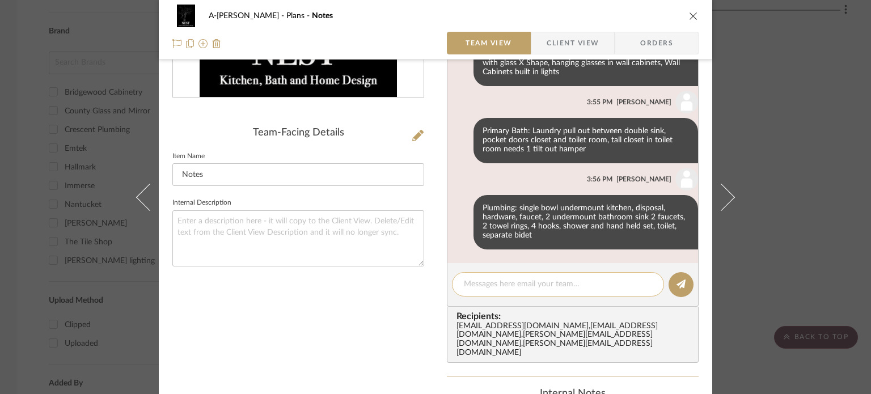
click at [523, 285] on textarea at bounding box center [558, 284] width 188 height 12
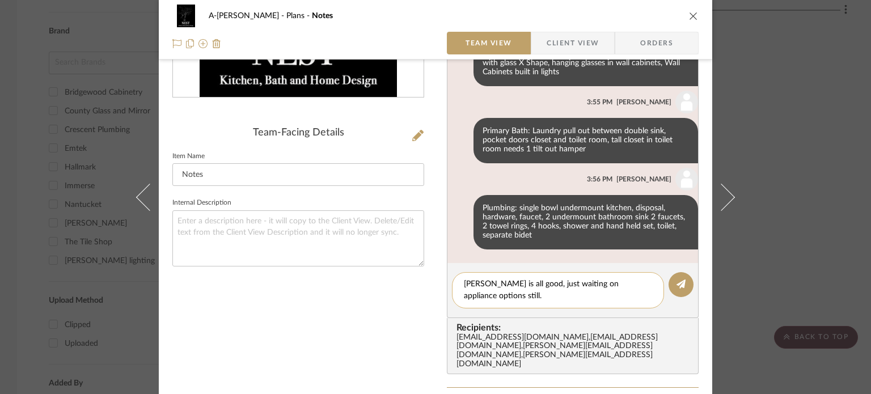
scroll to position [0, 0]
type textarea "Lewis is all good, just waiting on appliance options still."
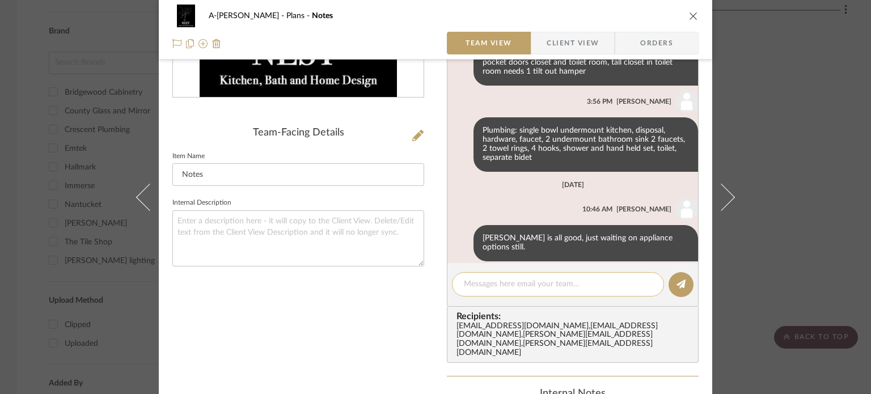
scroll to position [504, 0]
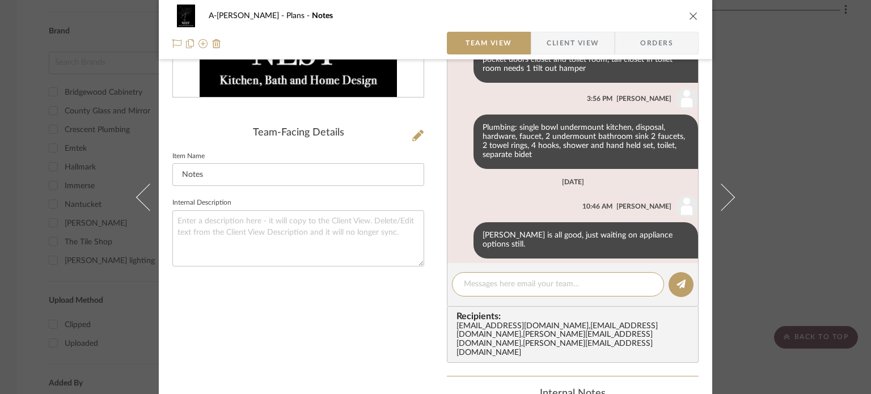
click at [771, 177] on div "A-Lewis Plans Notes Team View Client View Orders Team-Facing Details Item Name …" at bounding box center [435, 197] width 871 height 394
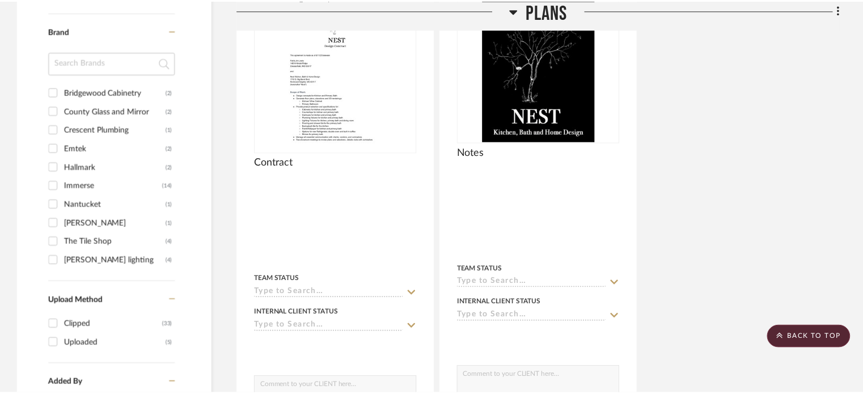
scroll to position [850, 0]
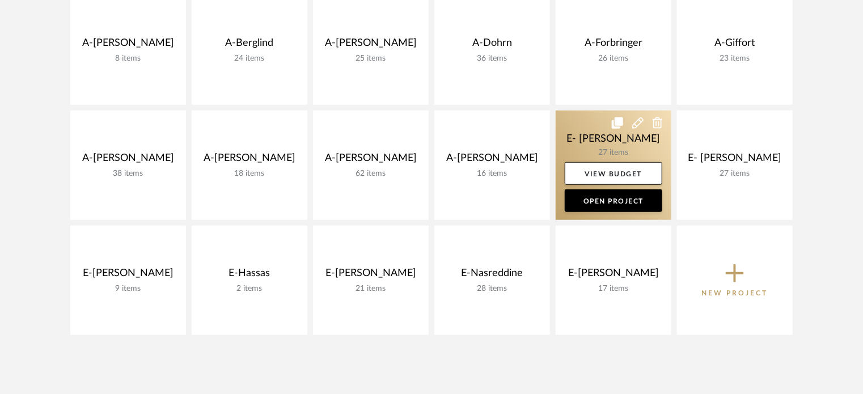
scroll to position [326, 0]
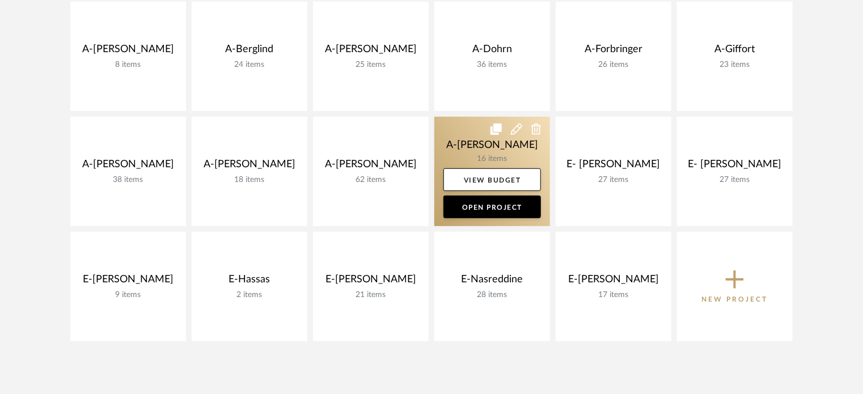
click at [454, 158] on link at bounding box center [492, 171] width 116 height 109
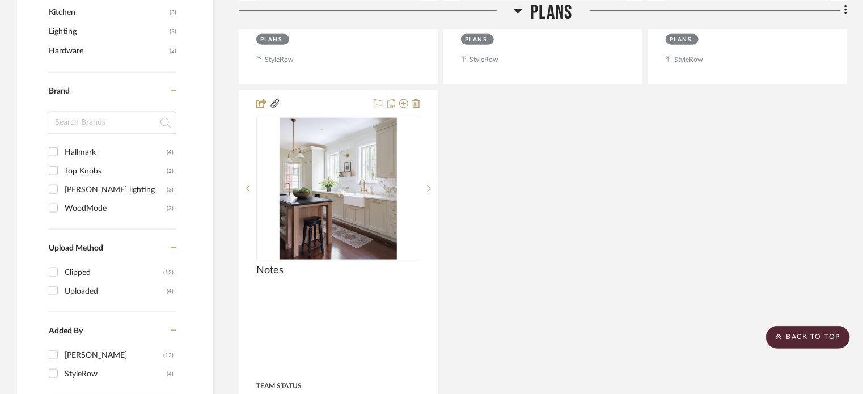
scroll to position [716, 0]
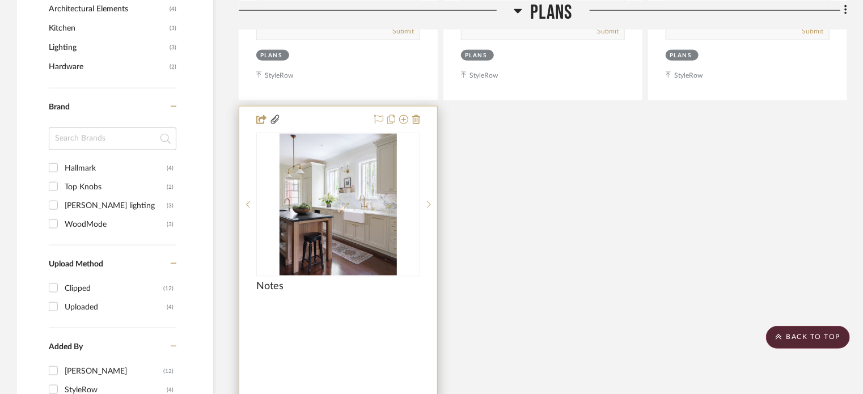
click at [370, 323] on div at bounding box center [338, 355] width 198 height 496
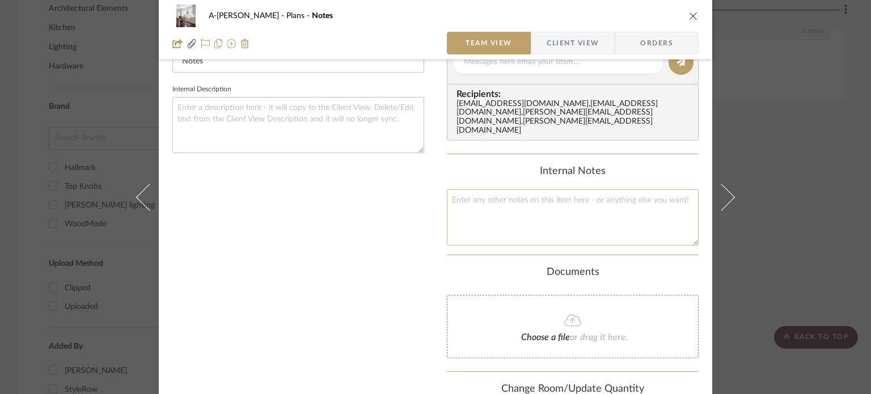
scroll to position [283, 0]
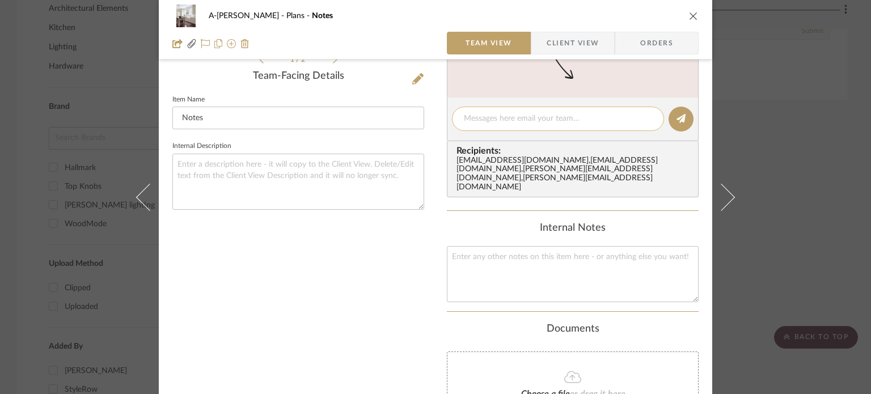
click at [501, 121] on textarea at bounding box center [558, 119] width 188 height 12
type textarea "Zink is all good I am just waiting on plumbing."
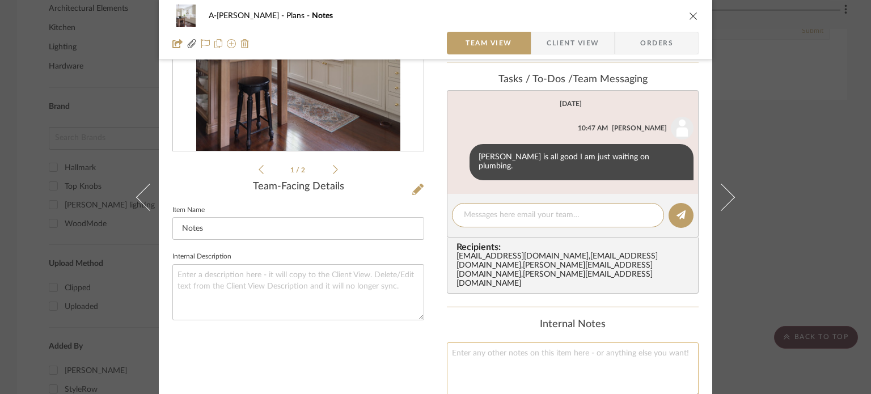
scroll to position [170, 0]
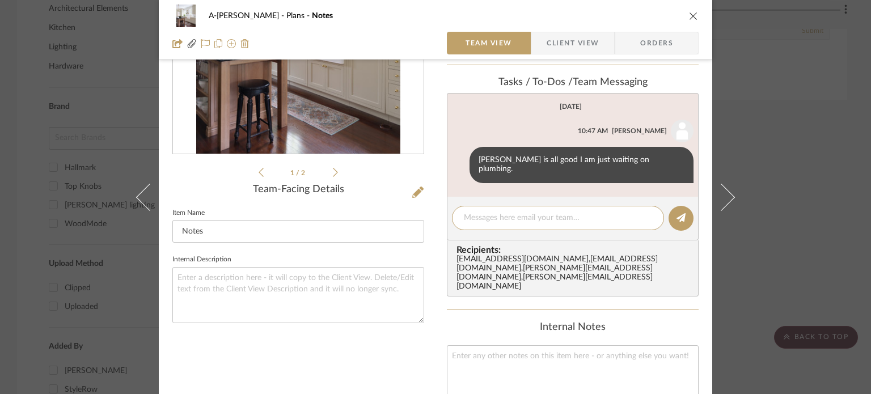
click at [769, 213] on div "A-Zink Plans Notes Team View Client View Orders Pictures...esidence.pdf Picture…" at bounding box center [435, 197] width 871 height 394
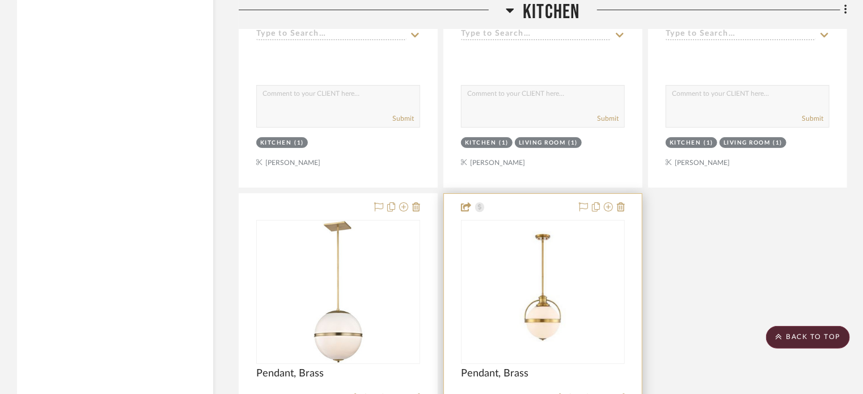
scroll to position [2190, 0]
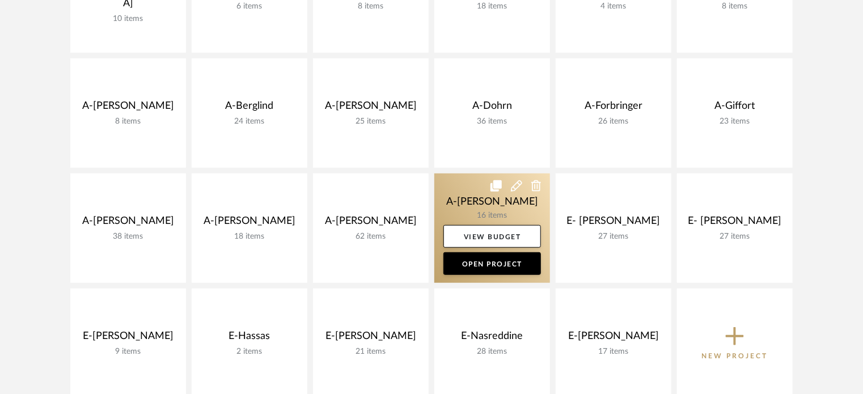
scroll to position [270, 0]
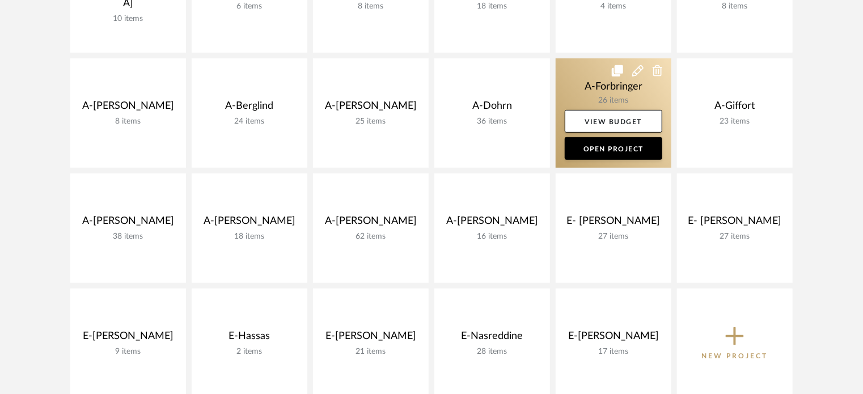
click at [579, 91] on link at bounding box center [613, 112] width 116 height 109
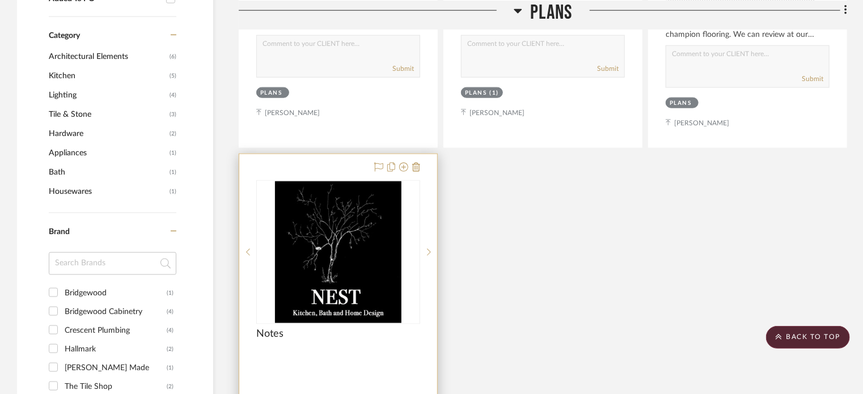
scroll to position [680, 0]
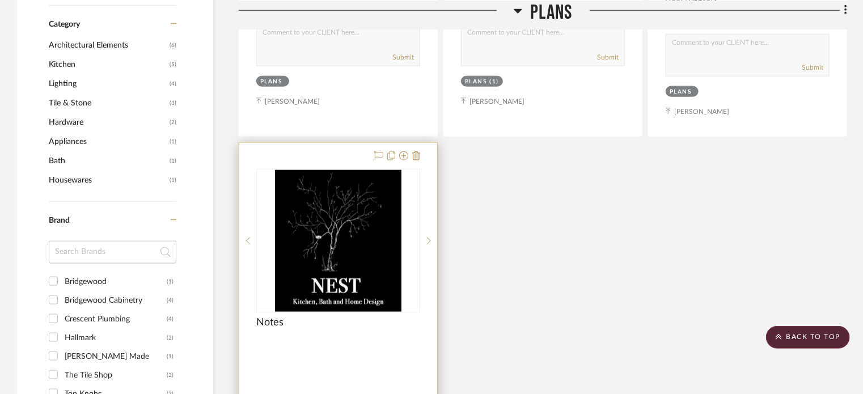
click at [354, 369] on div at bounding box center [338, 391] width 198 height 496
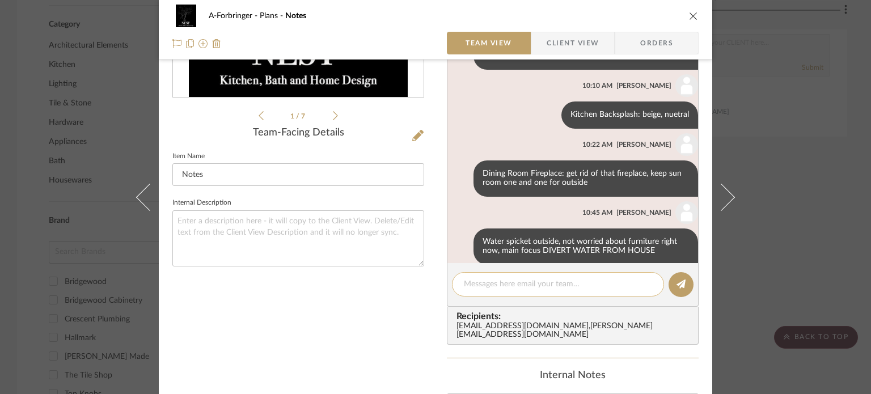
scroll to position [747, 0]
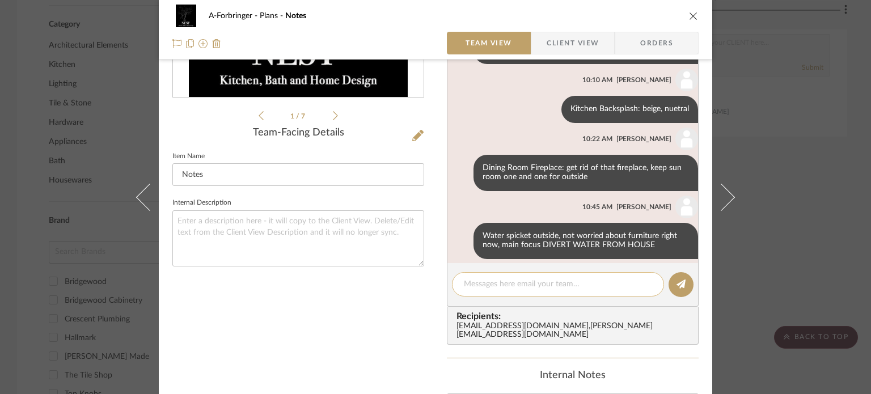
click at [520, 287] on textarea at bounding box center [558, 284] width 188 height 12
type textarea "F"
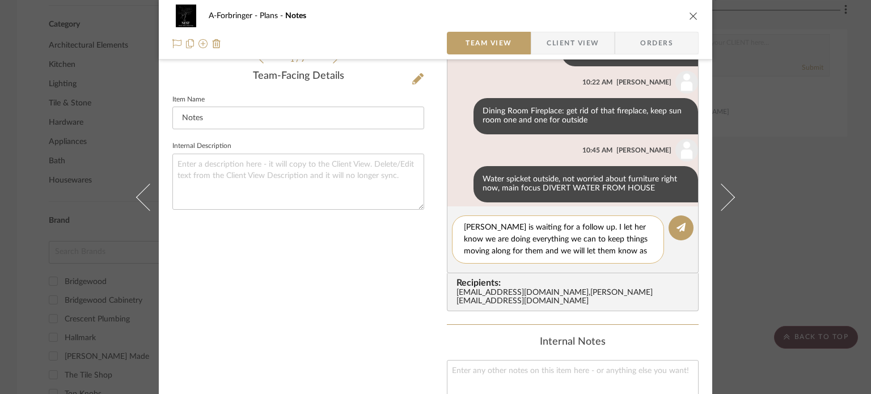
scroll to position [0, 0]
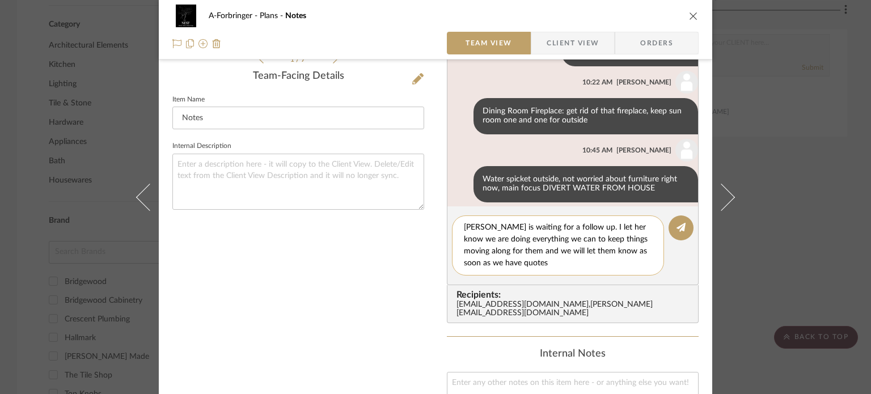
type textarea "Kelsey is waiting for a follow up. I let her know we are doing everything we ca…"
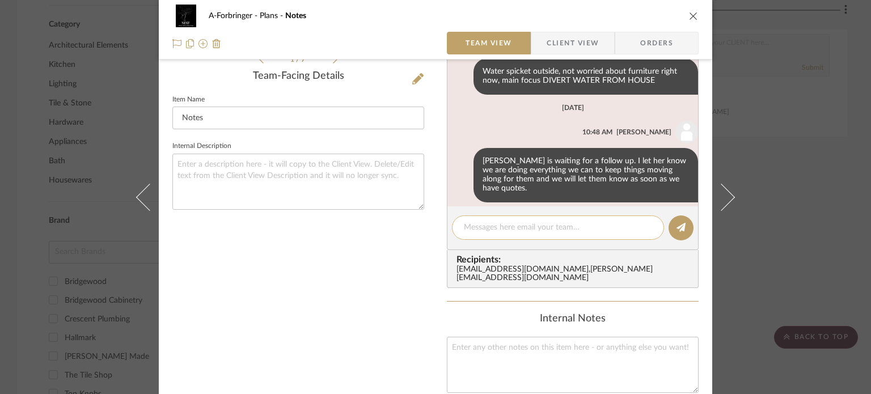
scroll to position [855, 0]
click at [830, 224] on div "A-Forbringer Plans Notes Team View Client View Orders 1 / 7 Team-Facing Details…" at bounding box center [435, 197] width 871 height 394
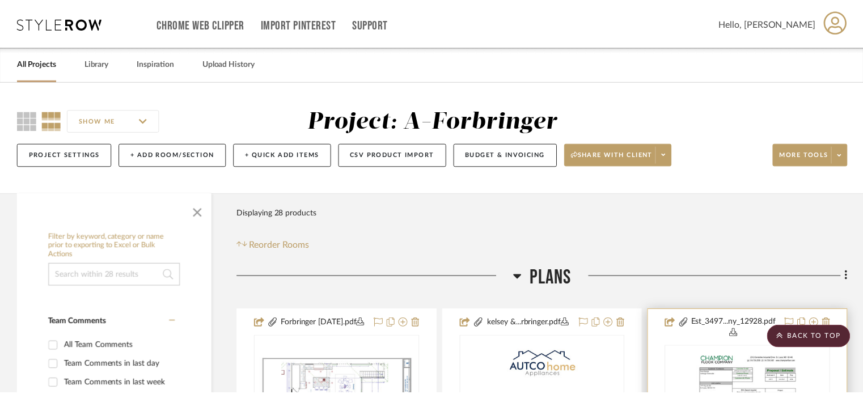
scroll to position [680, 0]
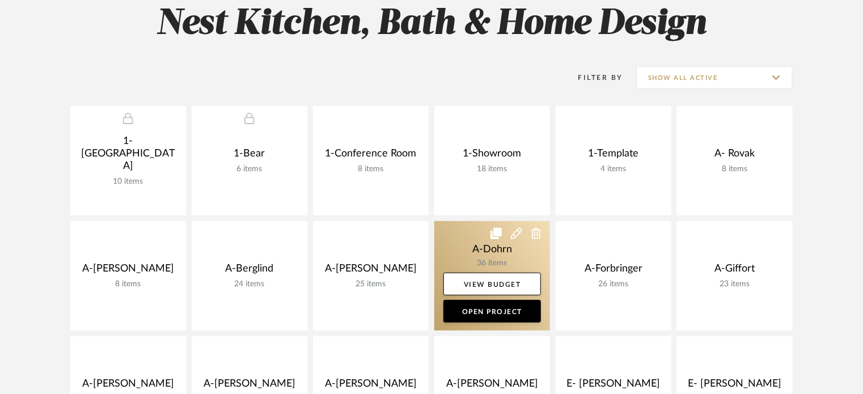
scroll to position [100, 0]
